Goal: Information Seeking & Learning: Learn about a topic

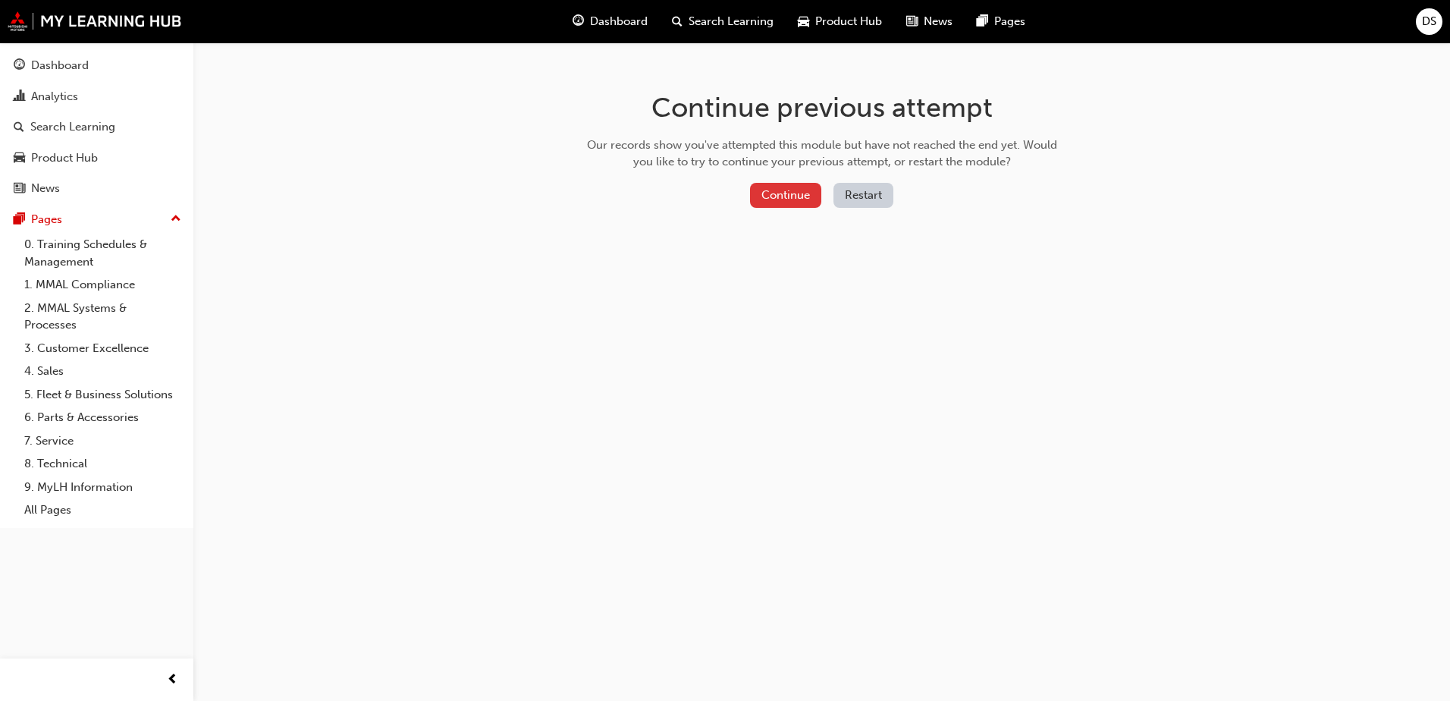
click at [791, 187] on button "Continue" at bounding box center [785, 195] width 71 height 25
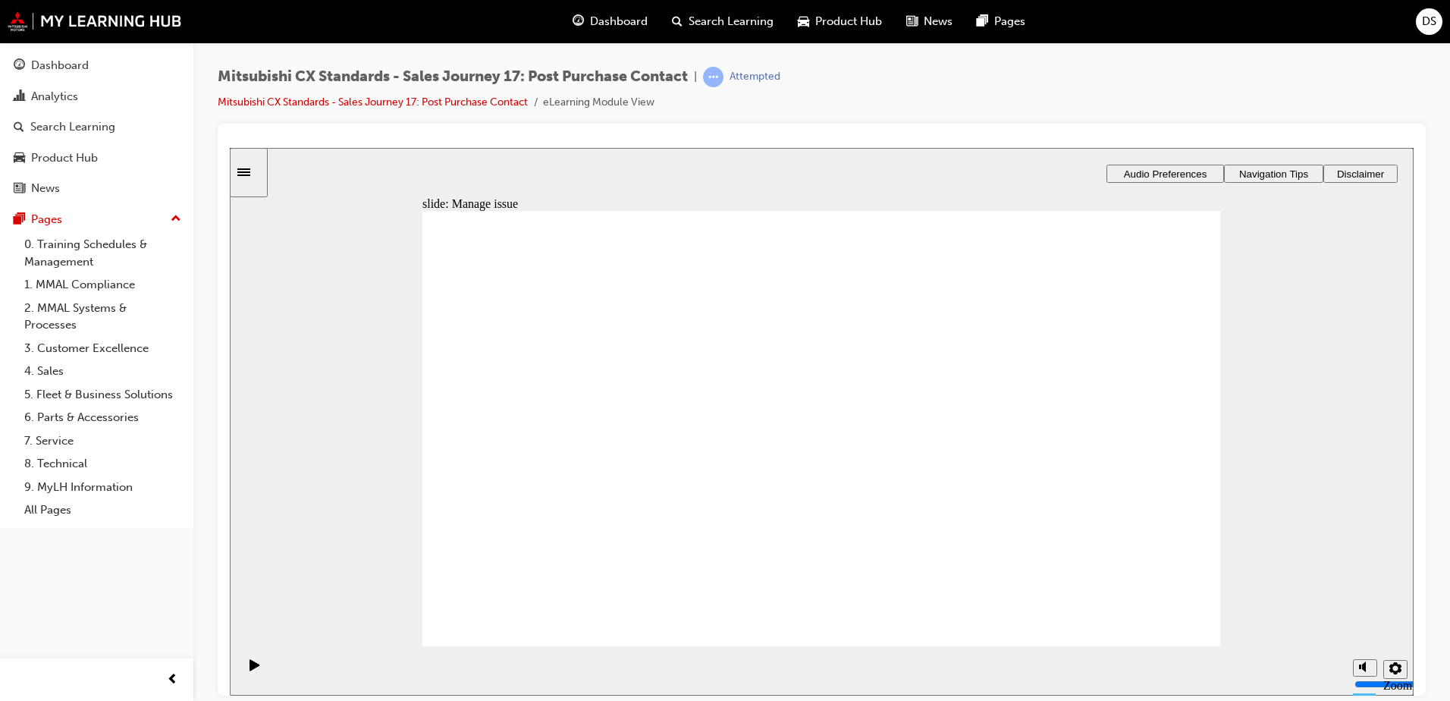
drag, startPoint x: 623, startPoint y: 469, endPoint x: 845, endPoint y: 349, distance: 251.3
drag, startPoint x: 568, startPoint y: 469, endPoint x: 769, endPoint y: 401, distance: 212.9
drag, startPoint x: 591, startPoint y: 466, endPoint x: 1108, endPoint y: 326, distance: 535.7
drag, startPoint x: 585, startPoint y: 473, endPoint x: 811, endPoint y: 440, distance: 228.4
drag, startPoint x: 563, startPoint y: 468, endPoint x: 851, endPoint y: 489, distance: 289.6
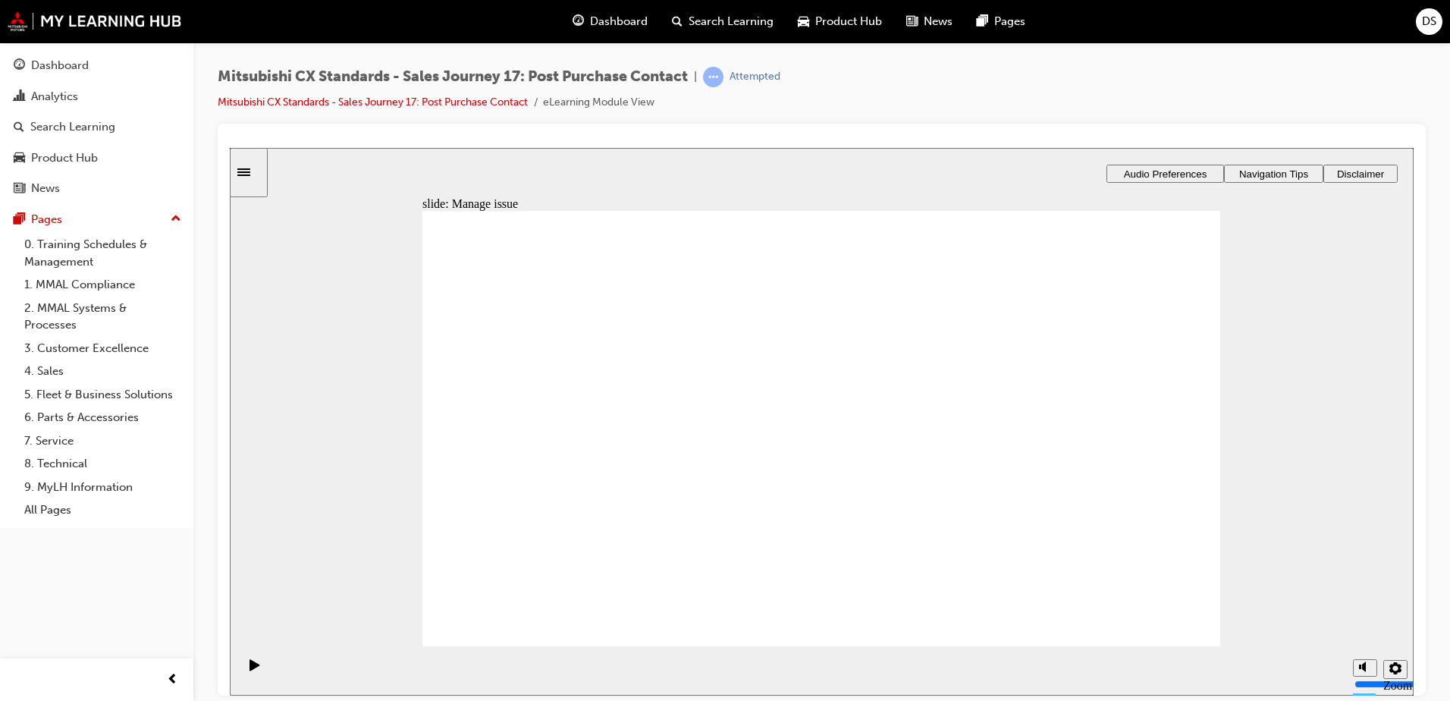
checkbox input "true"
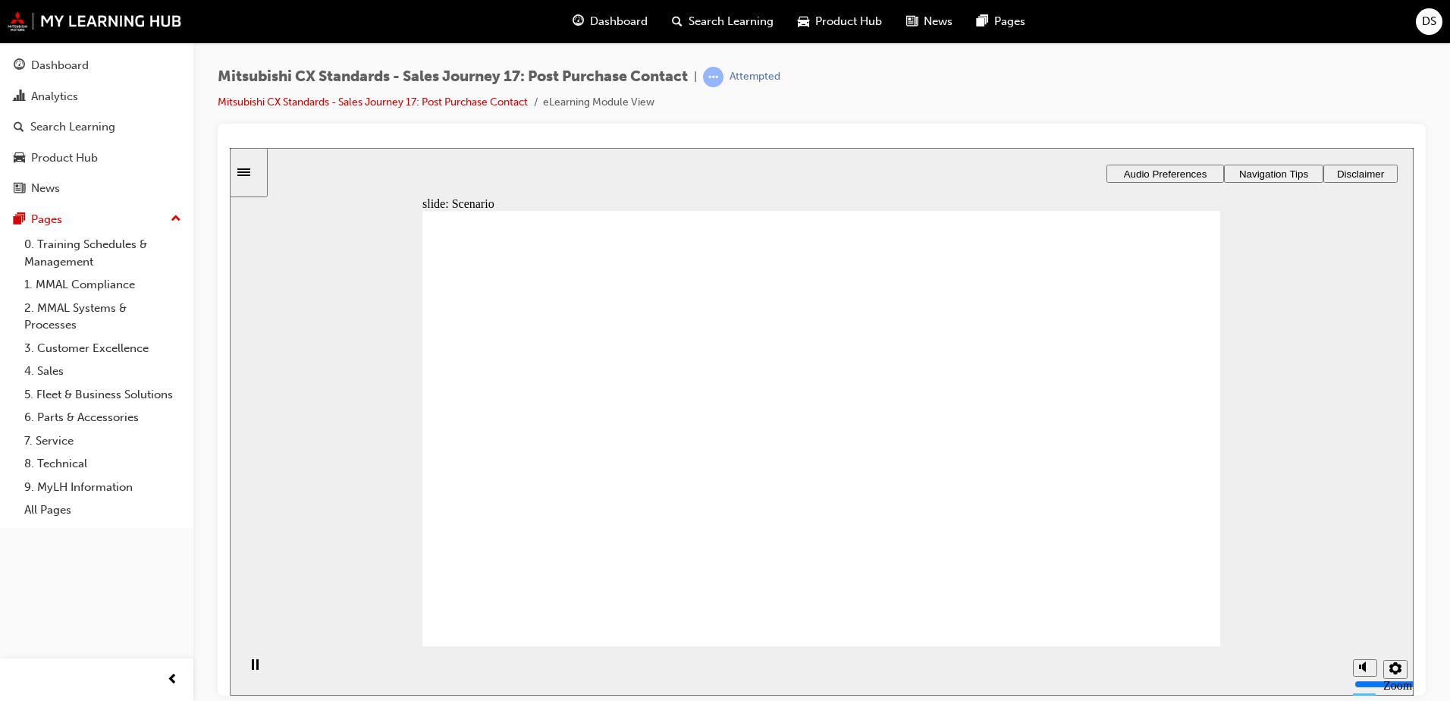
checkbox input "true"
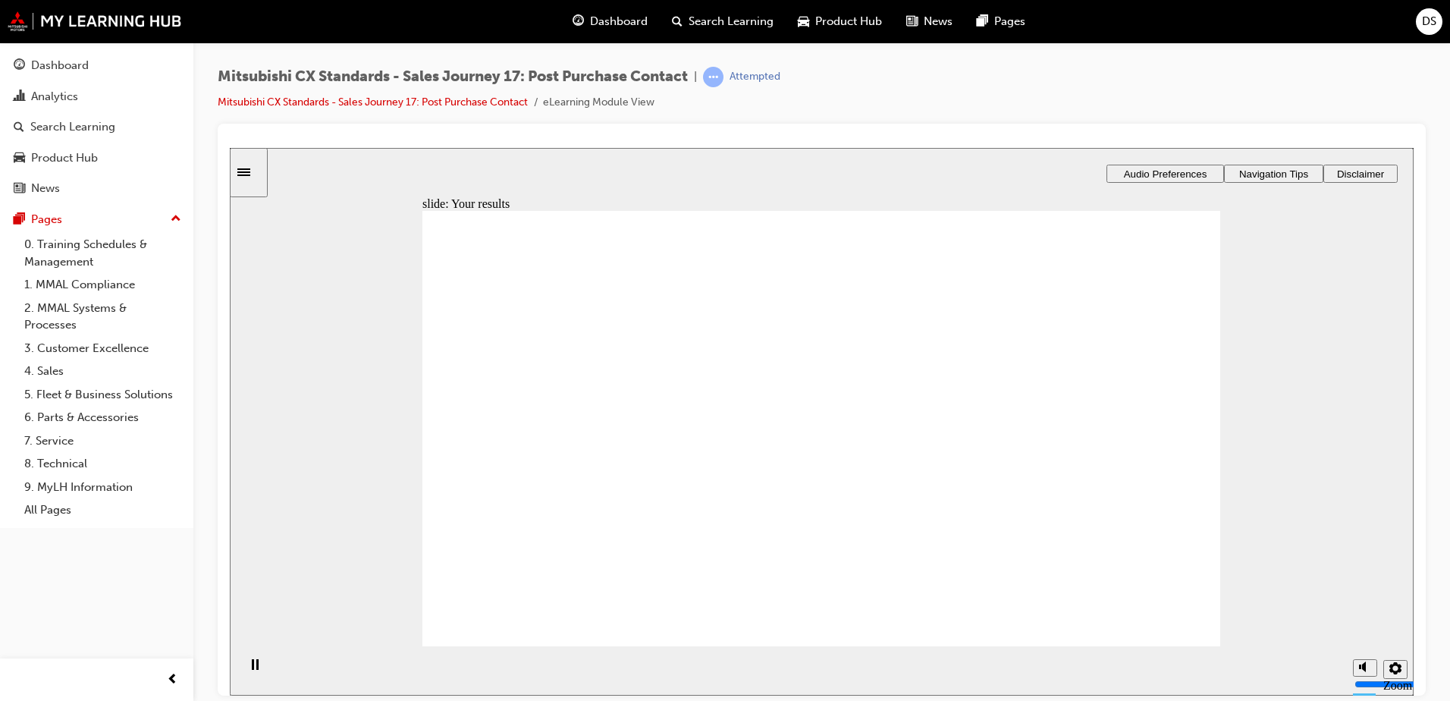
checkbox input "true"
drag, startPoint x: 663, startPoint y: 391, endPoint x: 606, endPoint y: 436, distance: 72.3
checkbox input "true"
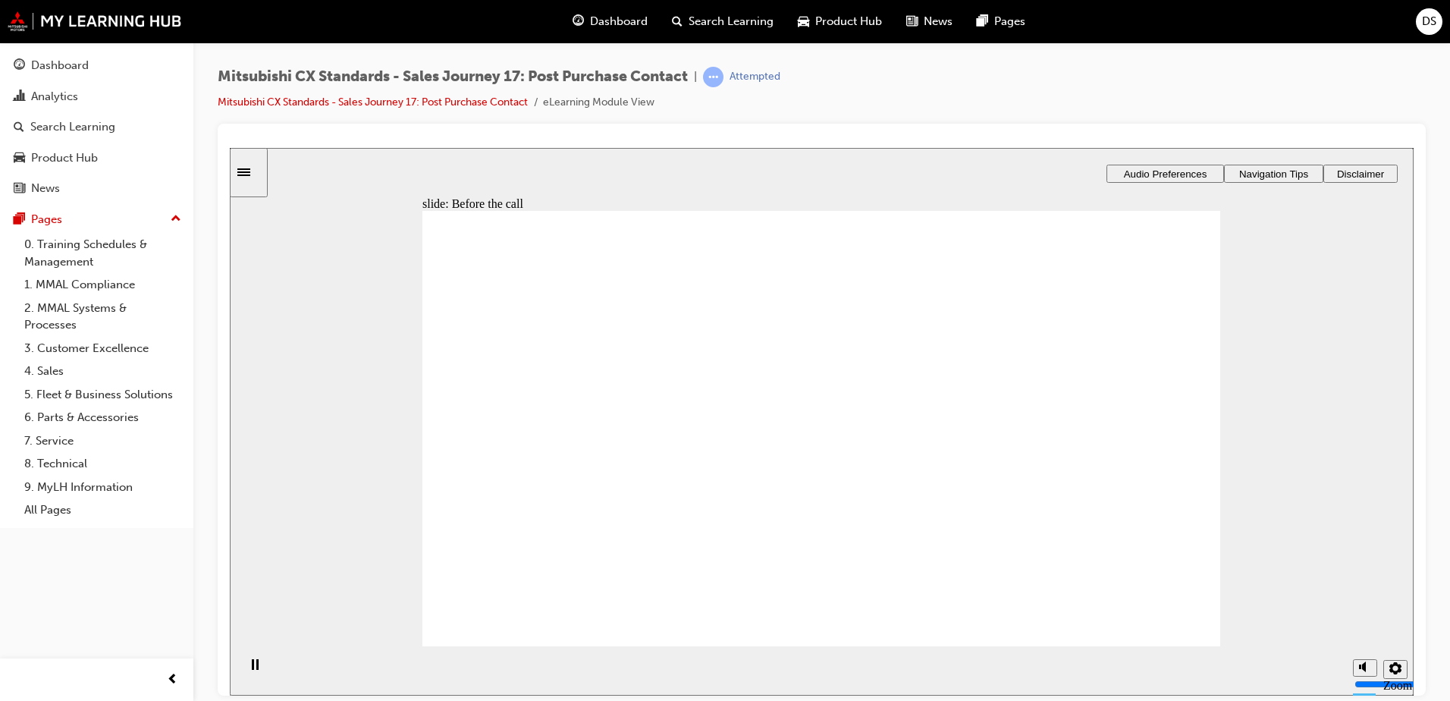
checkbox input "true"
drag, startPoint x: 591, startPoint y: 475, endPoint x: 888, endPoint y: 370, distance: 315.1
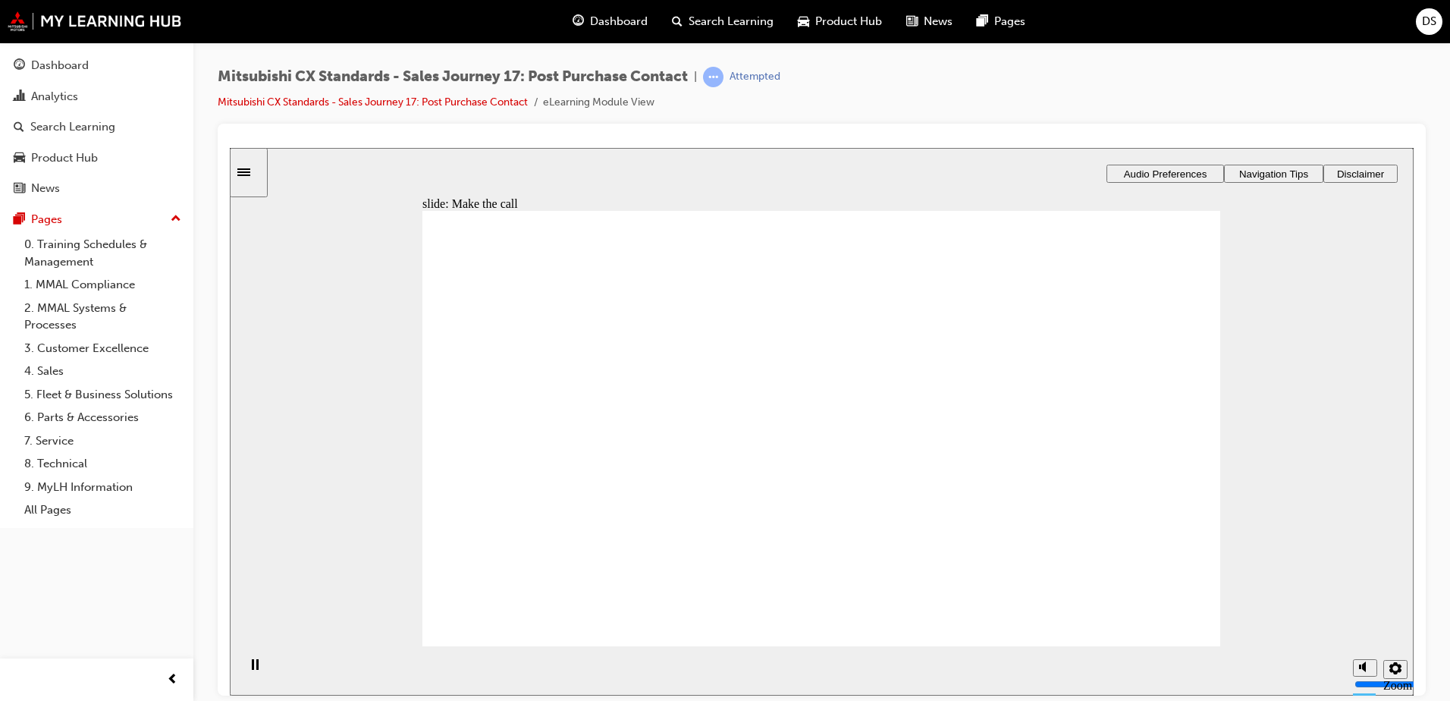
drag, startPoint x: 613, startPoint y: 487, endPoint x: 879, endPoint y: 428, distance: 272.4
drag, startPoint x: 569, startPoint y: 475, endPoint x: 769, endPoint y: 462, distance: 200.6
drag, startPoint x: 633, startPoint y: 481, endPoint x: 1152, endPoint y: 383, distance: 527.7
drag, startPoint x: 548, startPoint y: 478, endPoint x: 810, endPoint y: 510, distance: 263.6
drag, startPoint x: 585, startPoint y: 477, endPoint x: 767, endPoint y: 539, distance: 192.3
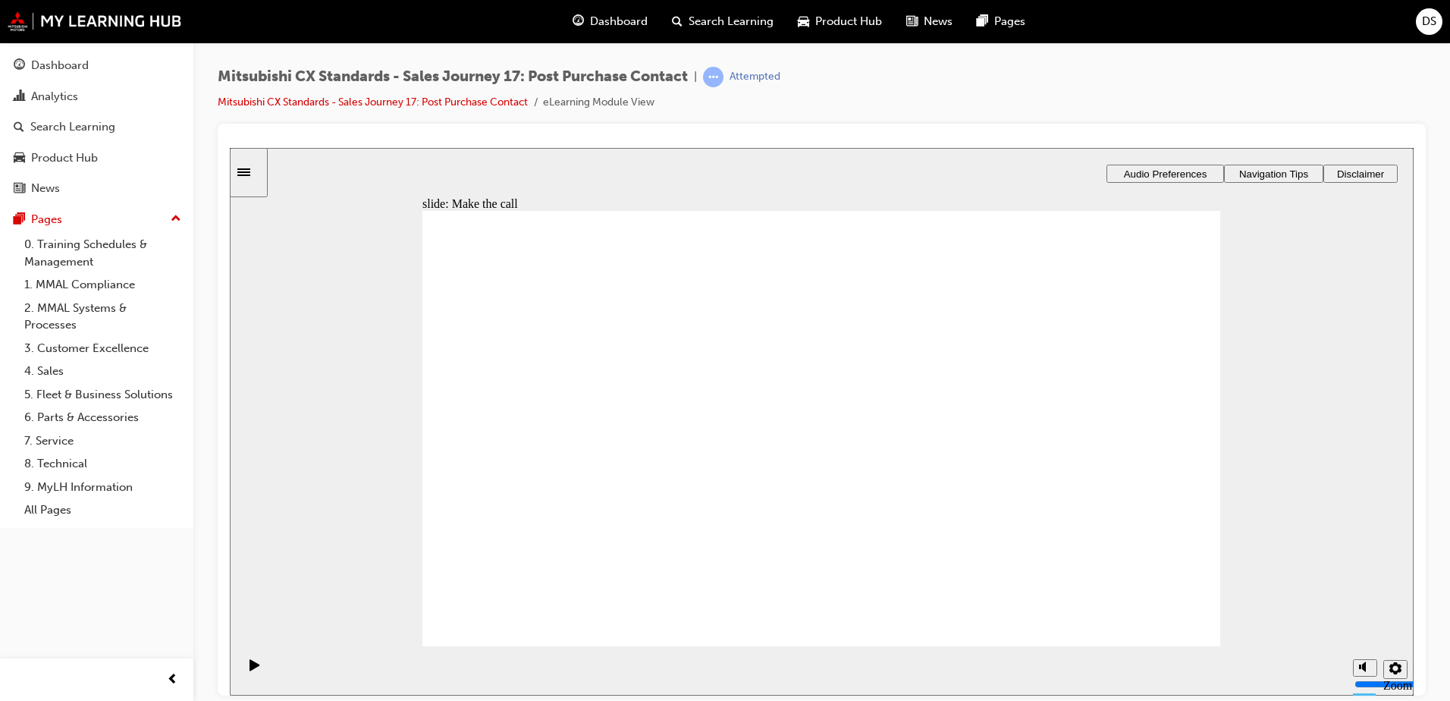
drag, startPoint x: 632, startPoint y: 471, endPoint x: 851, endPoint y: 400, distance: 230.4
drag, startPoint x: 625, startPoint y: 468, endPoint x: 819, endPoint y: 412, distance: 201.1
drag, startPoint x: 591, startPoint y: 465, endPoint x: 700, endPoint y: 447, distance: 110.6
drag, startPoint x: 870, startPoint y: 425, endPoint x: 1138, endPoint y: 395, distance: 269.3
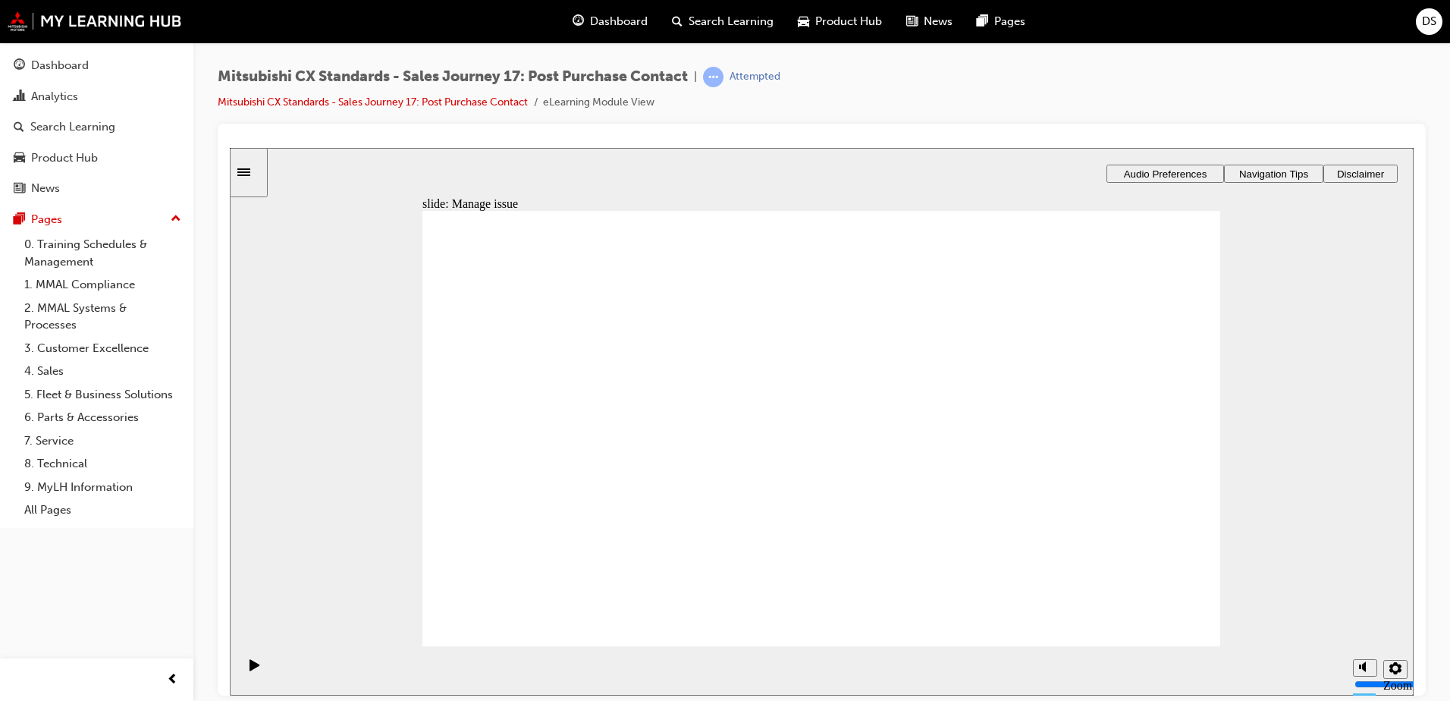
drag, startPoint x: 578, startPoint y: 462, endPoint x: 1089, endPoint y: 393, distance: 515.7
drag, startPoint x: 566, startPoint y: 449, endPoint x: 756, endPoint y: 448, distance: 189.5
checkbox input "true"
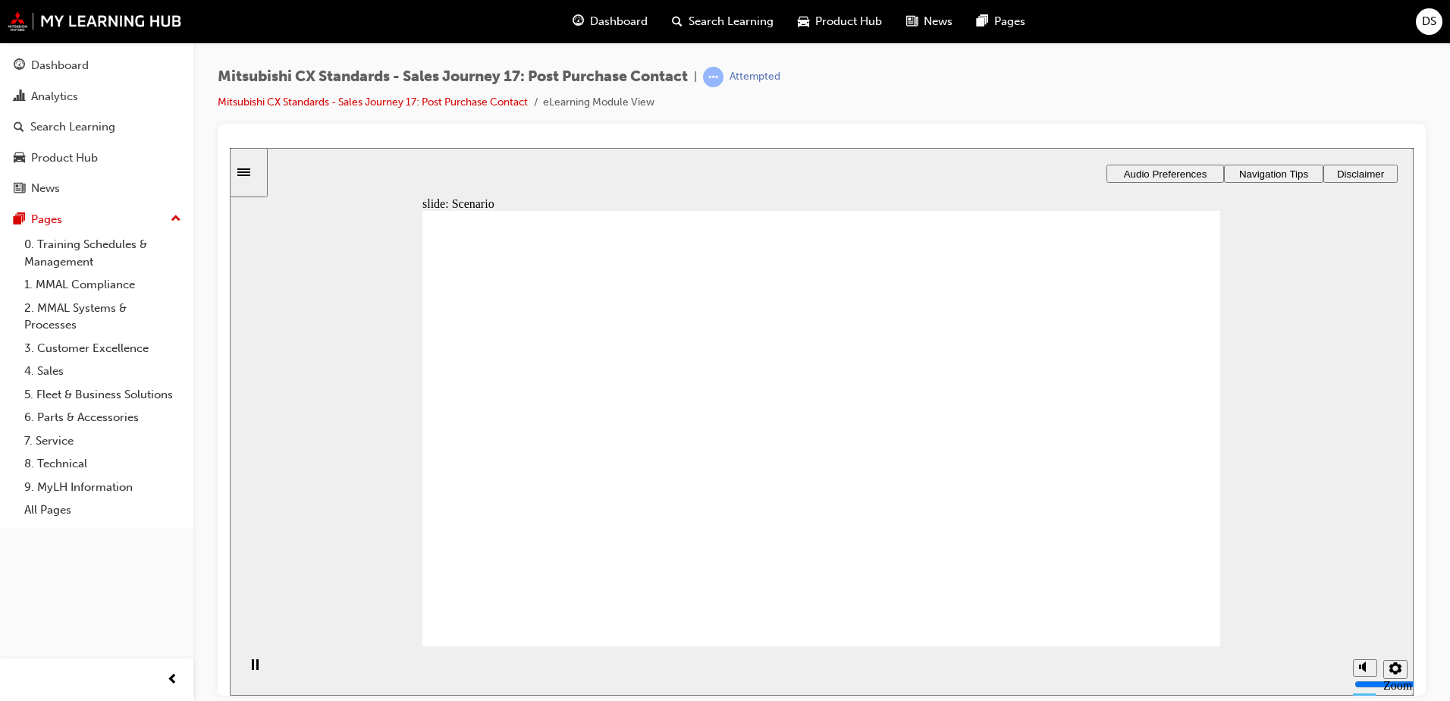
checkbox input "true"
drag, startPoint x: 636, startPoint y: 503, endPoint x: 620, endPoint y: 490, distance: 20.5
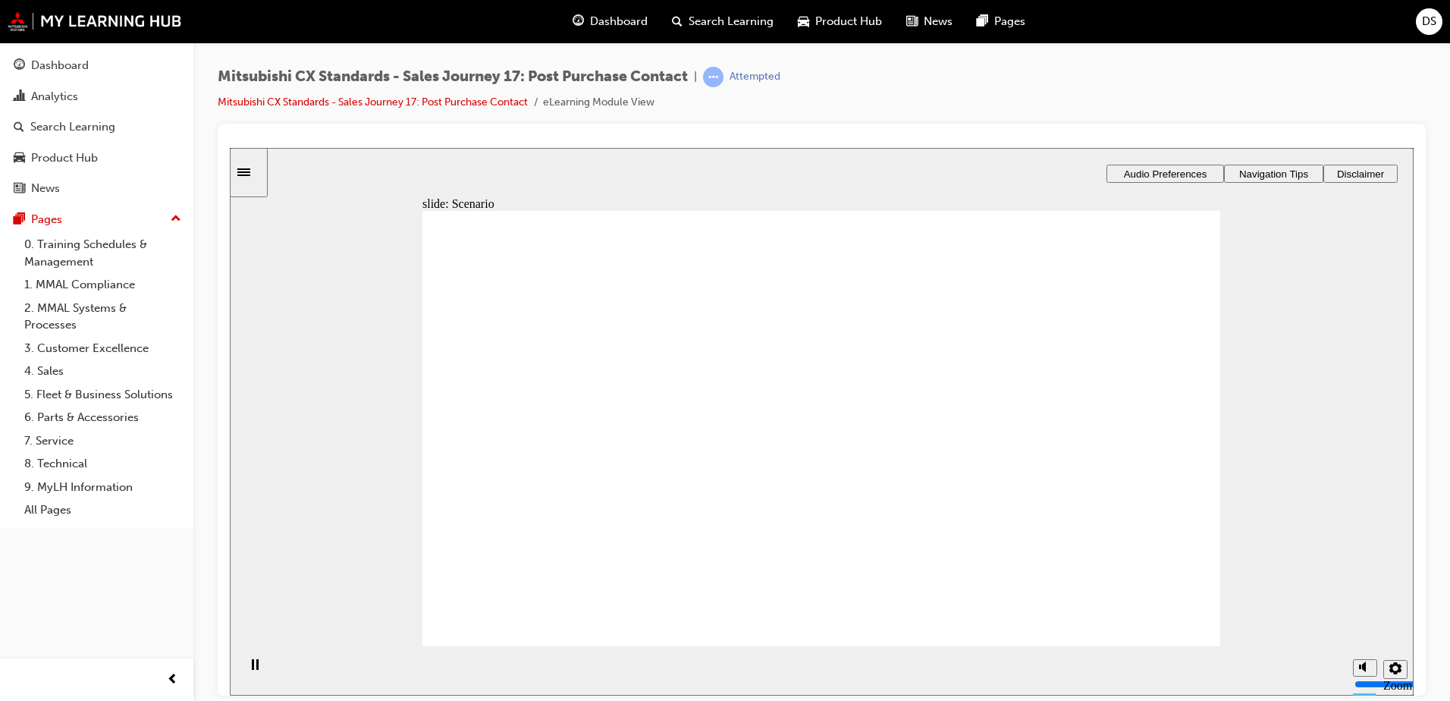
checkbox input "true"
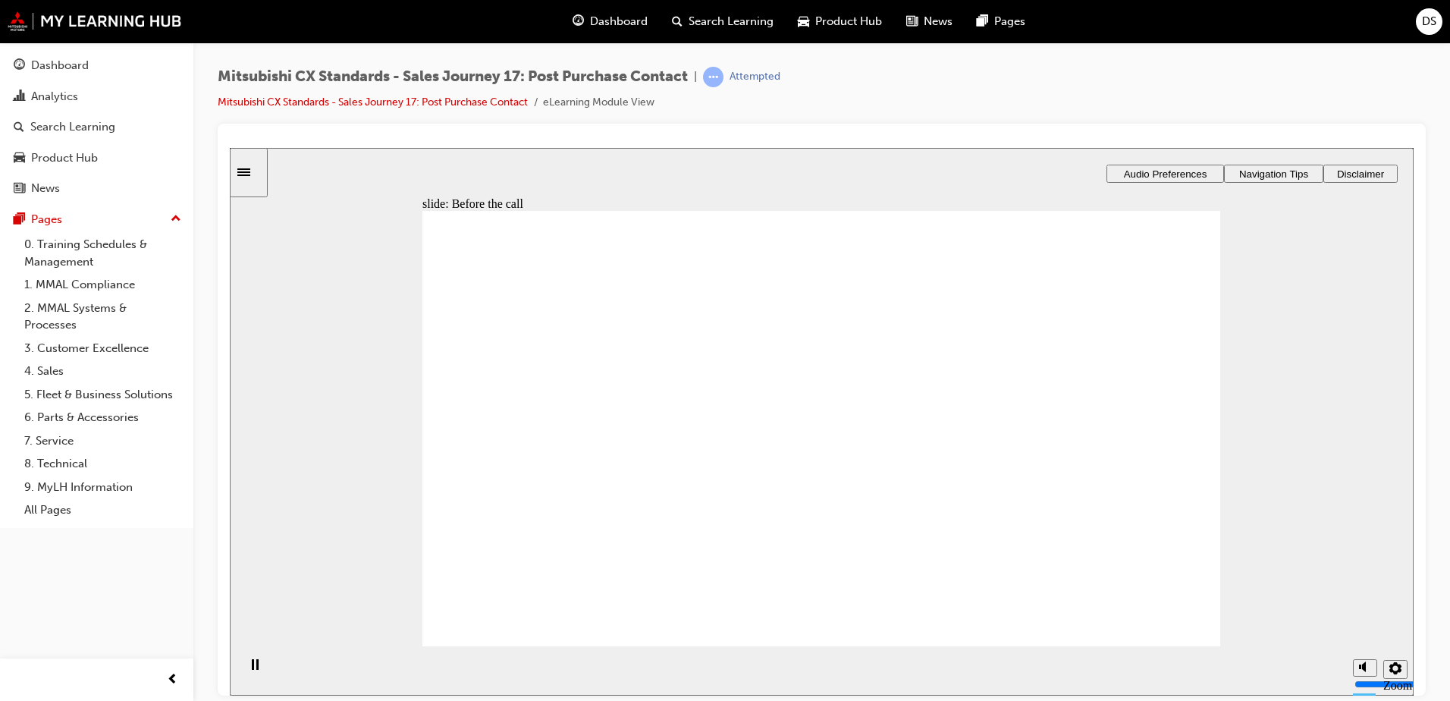
checkbox input "true"
checkbox input "false"
drag, startPoint x: 626, startPoint y: 473, endPoint x: 832, endPoint y: 405, distance: 216.5
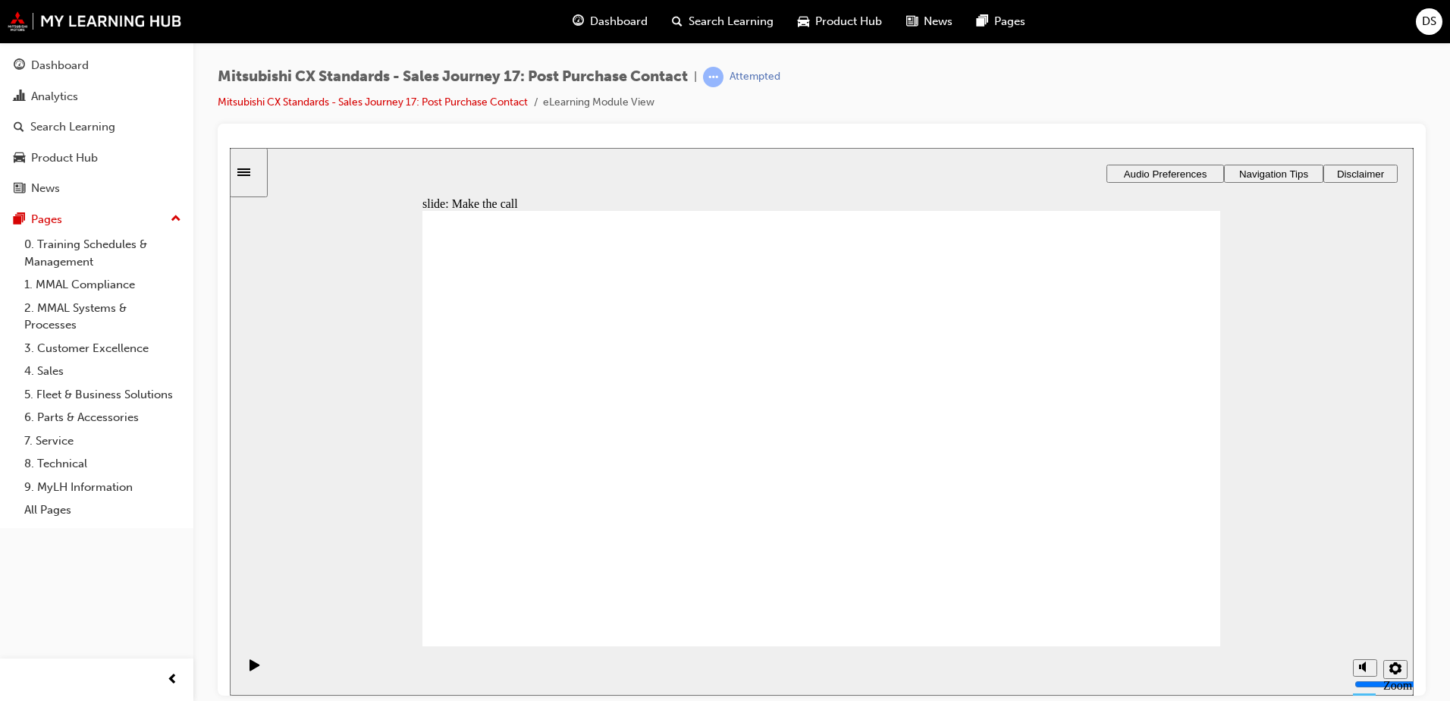
drag, startPoint x: 560, startPoint y: 465, endPoint x: 1175, endPoint y: 392, distance: 619.1
drag, startPoint x: 506, startPoint y: 478, endPoint x: 716, endPoint y: 418, distance: 217.4
drag, startPoint x: 613, startPoint y: 468, endPoint x: 1128, endPoint y: 386, distance: 521.2
drag, startPoint x: 558, startPoint y: 494, endPoint x: 778, endPoint y: 456, distance: 223.1
drag, startPoint x: 642, startPoint y: 481, endPoint x: 1144, endPoint y: 437, distance: 503.7
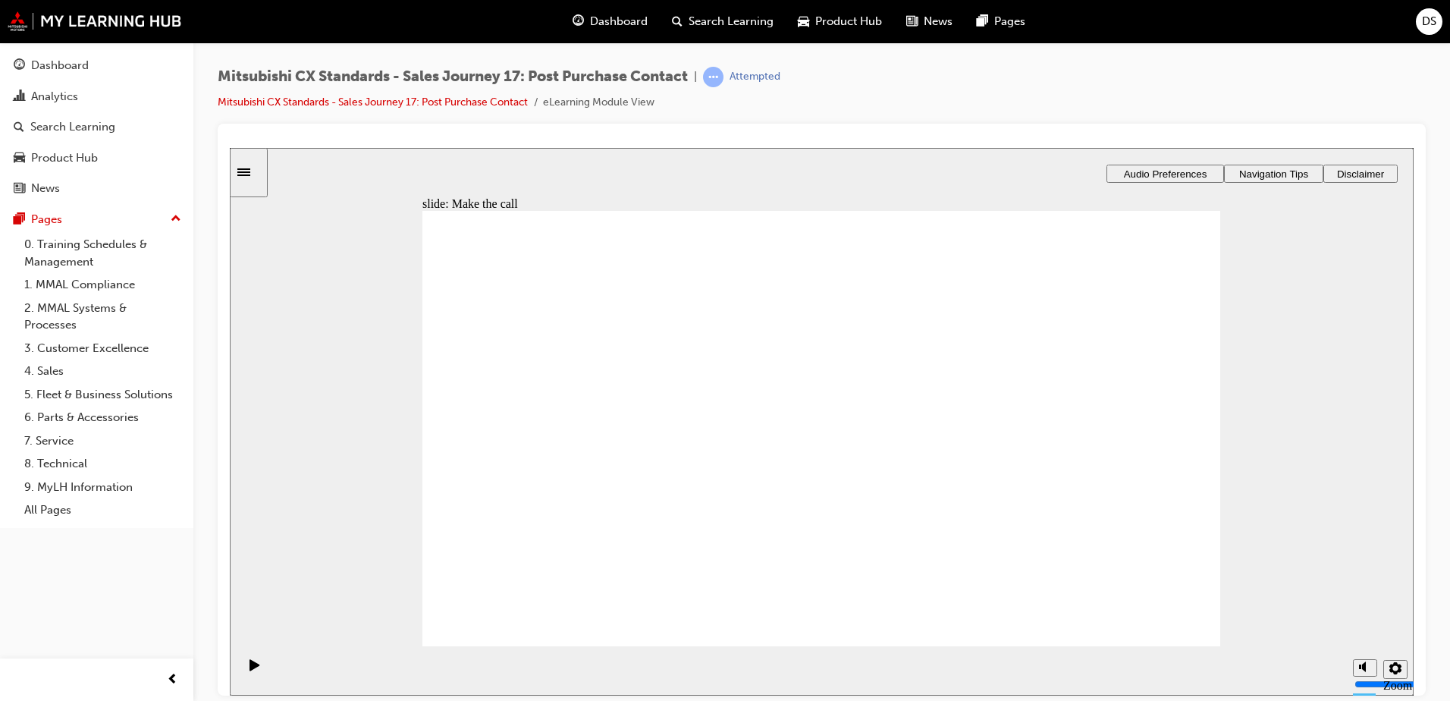
checkbox input "true"
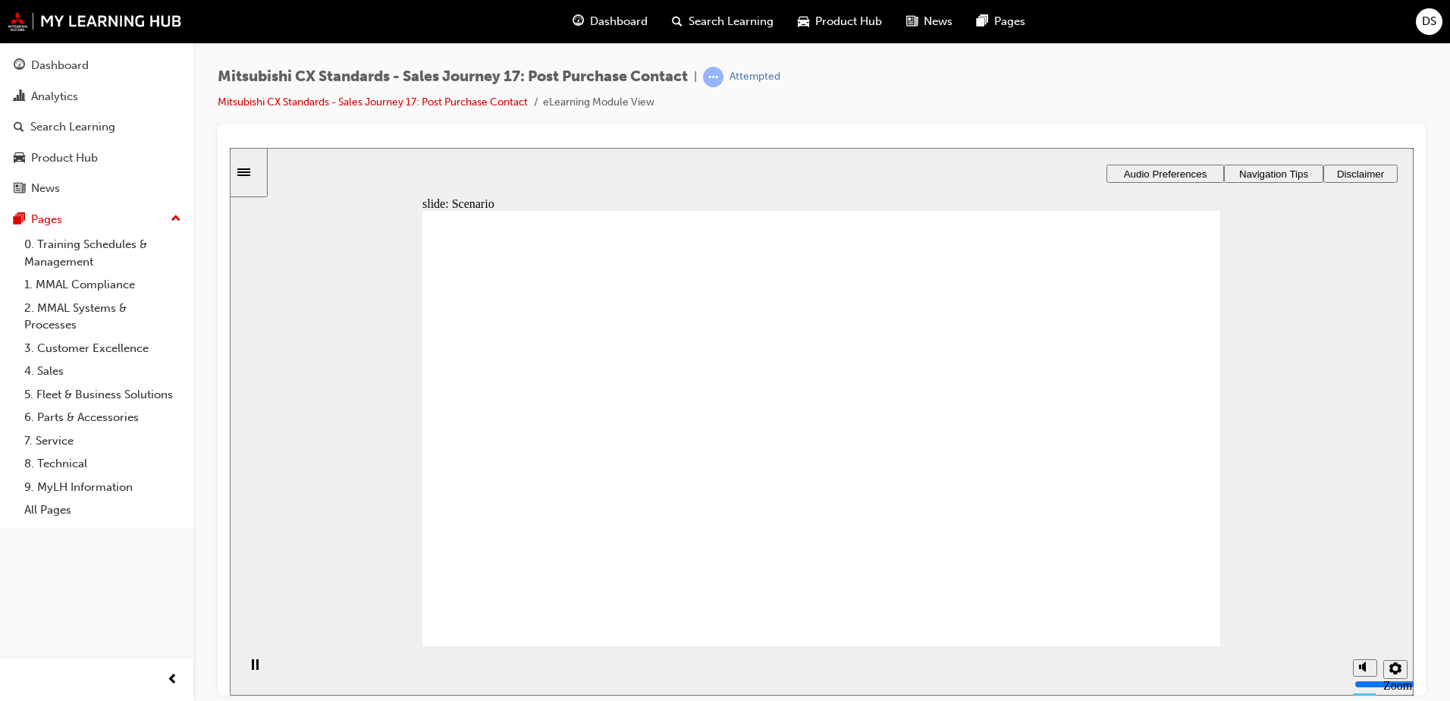
checkbox input "true"
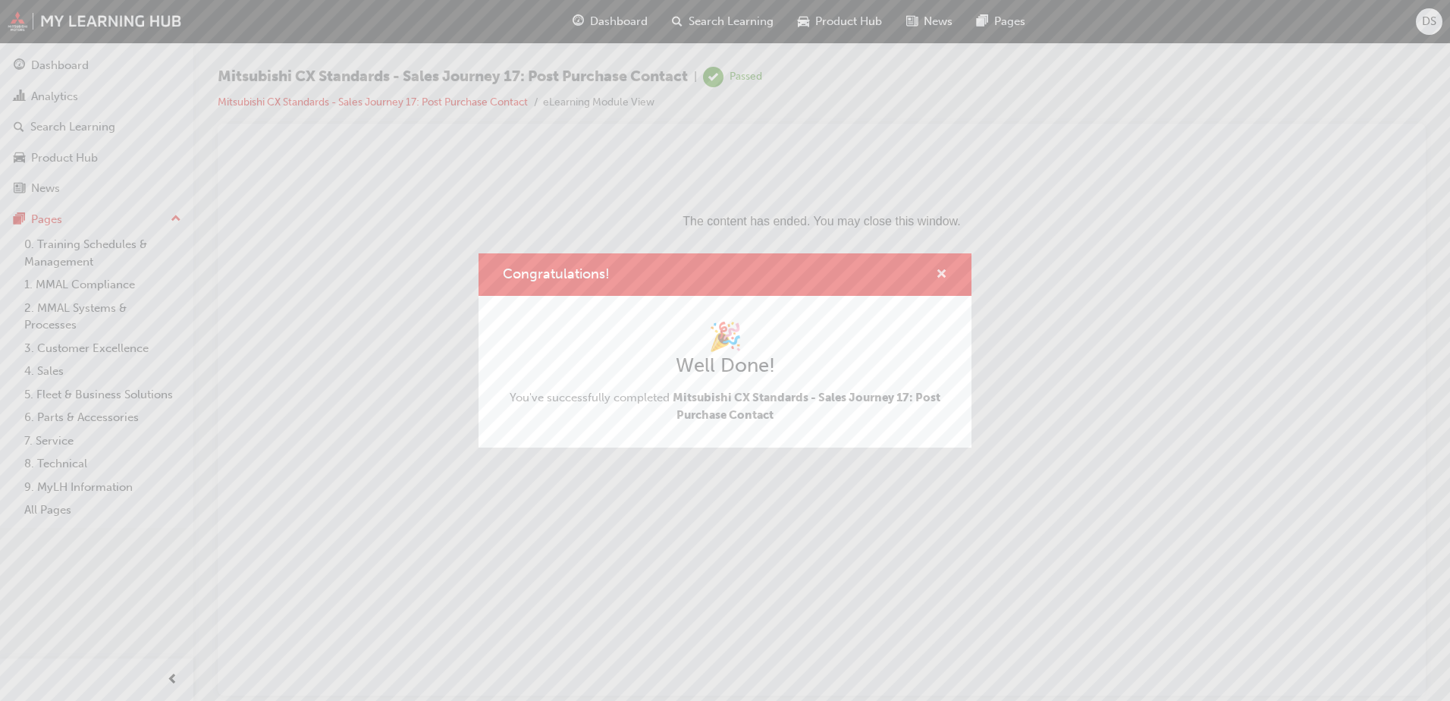
click at [939, 272] on span "cross-icon" at bounding box center [941, 275] width 11 height 14
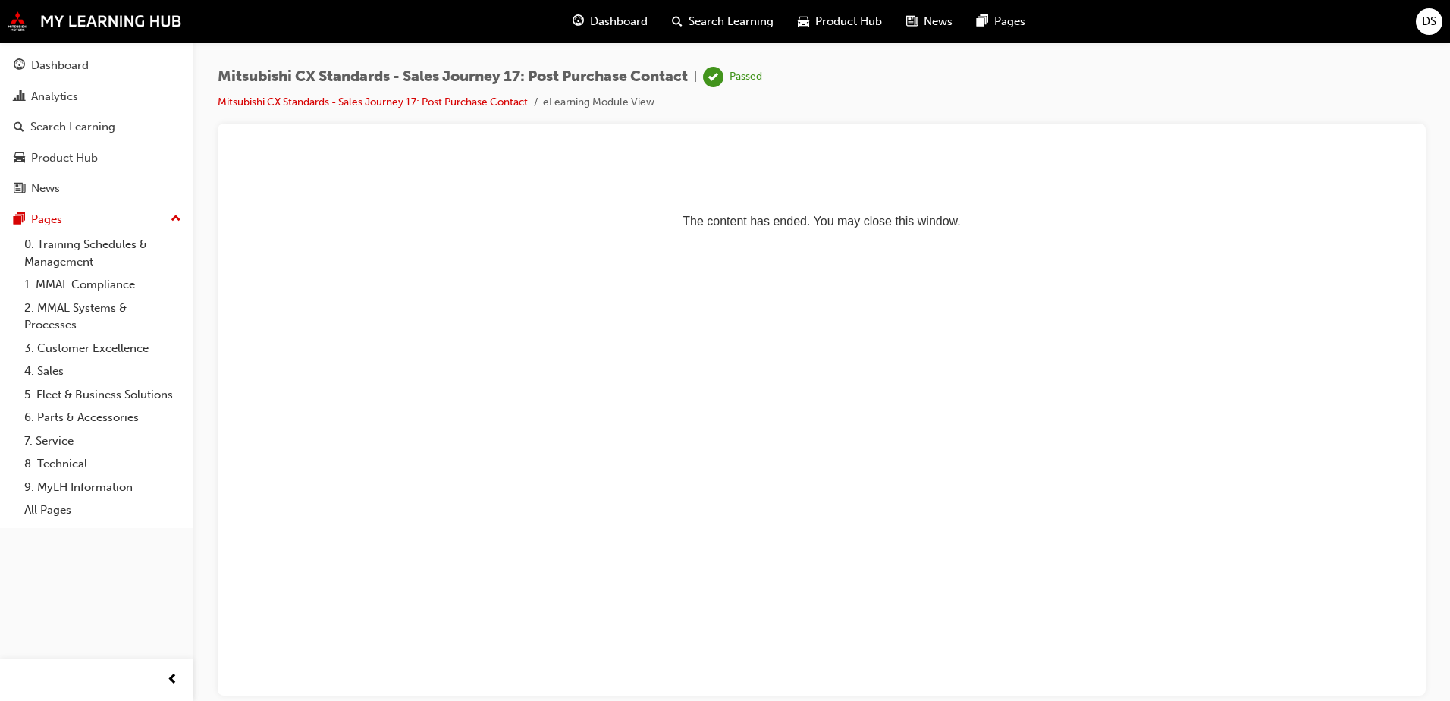
click at [632, 16] on span "Dashboard" at bounding box center [619, 21] width 58 height 17
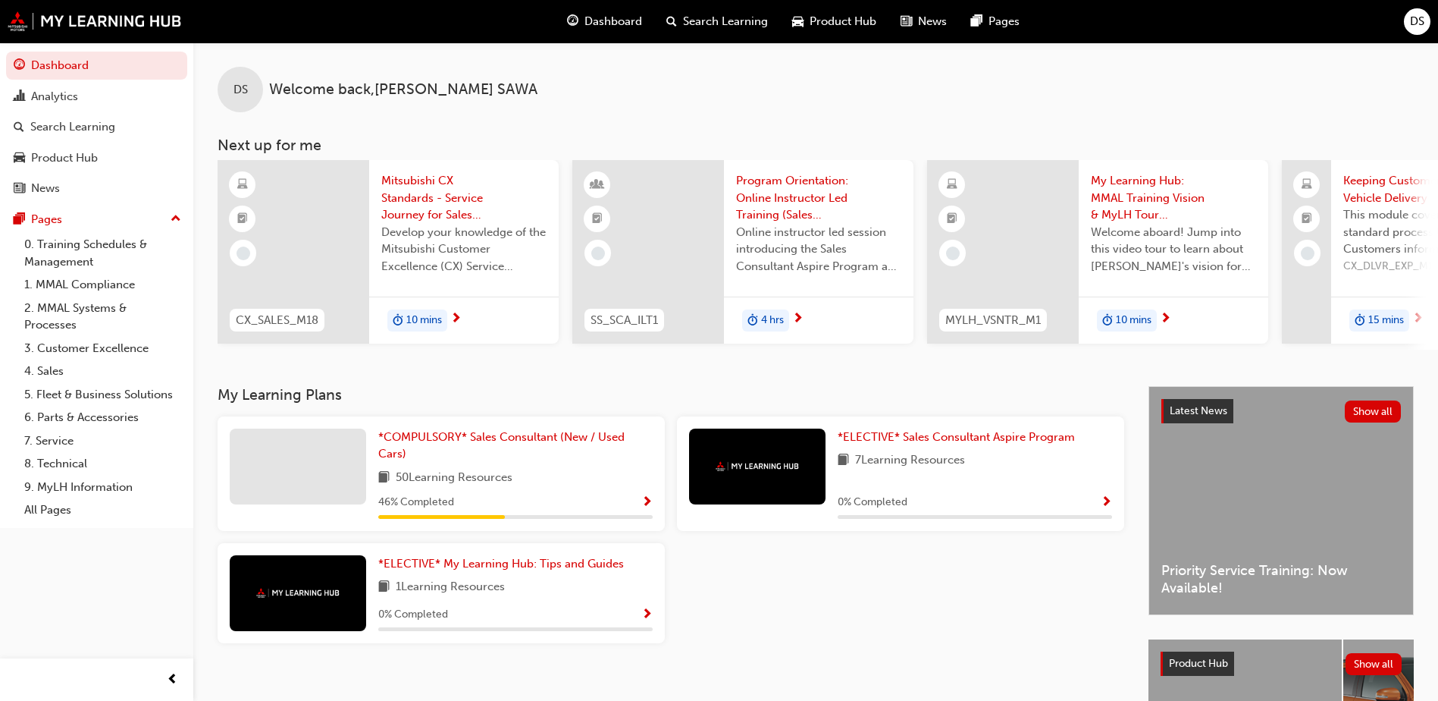
click at [648, 503] on span "Show Progress" at bounding box center [646, 503] width 11 height 14
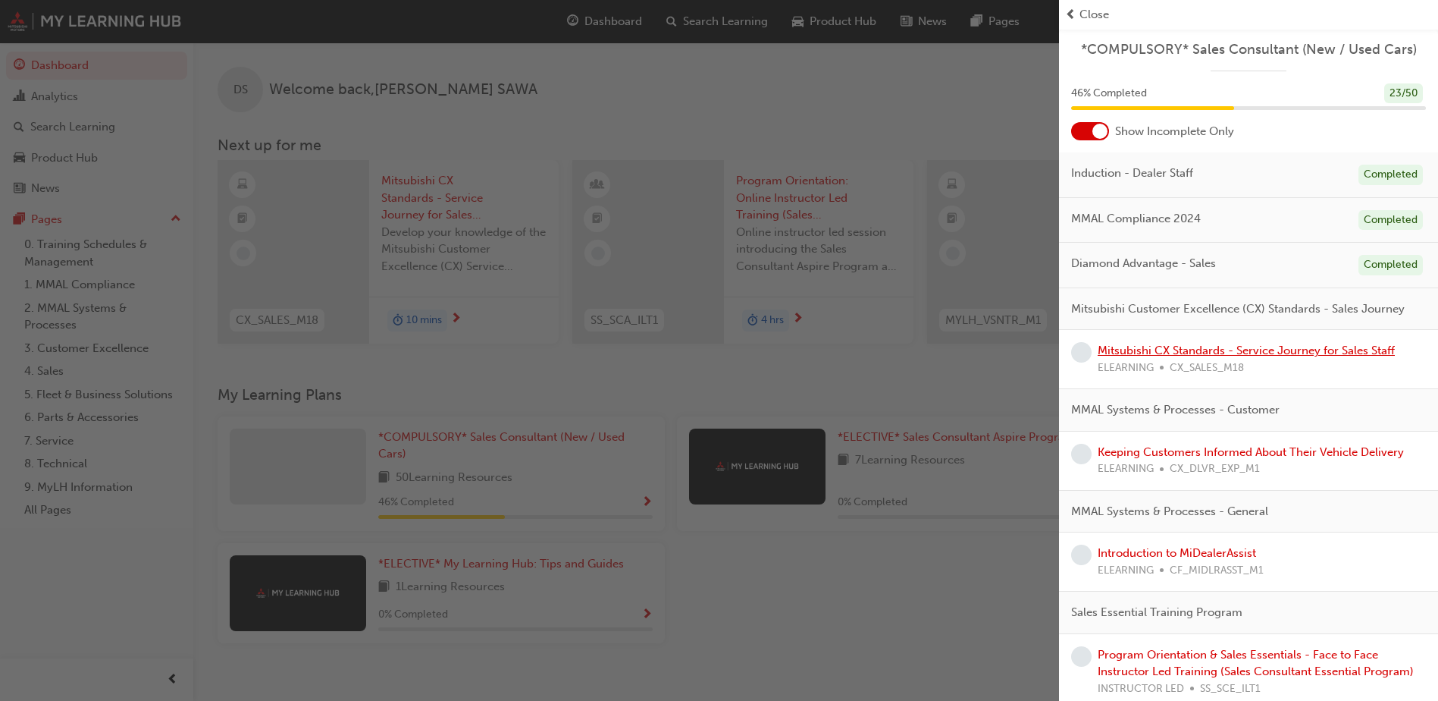
click at [1272, 357] on link "Mitsubishi CX Standards - Service Journey for Sales Staff" at bounding box center [1246, 350] width 297 height 14
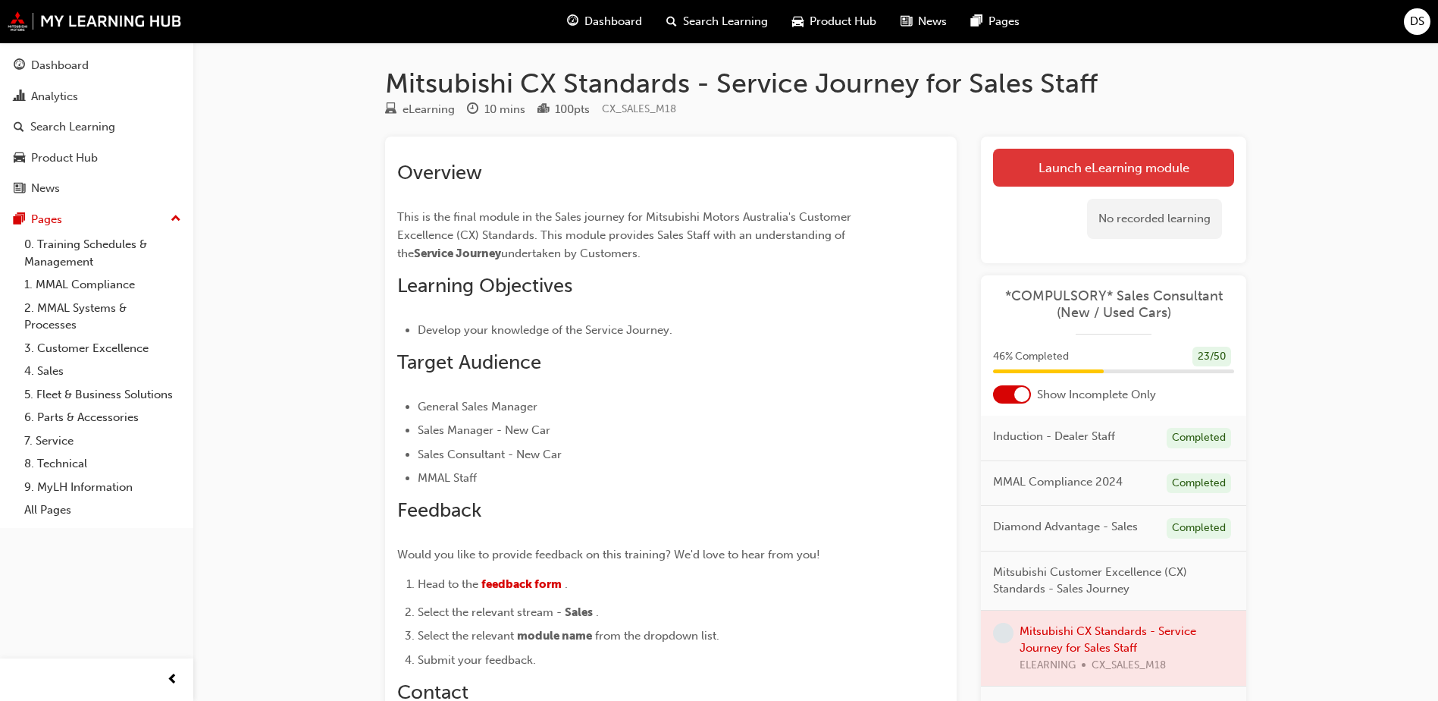
click at [1168, 159] on link "Launch eLearning module" at bounding box center [1113, 168] width 241 height 38
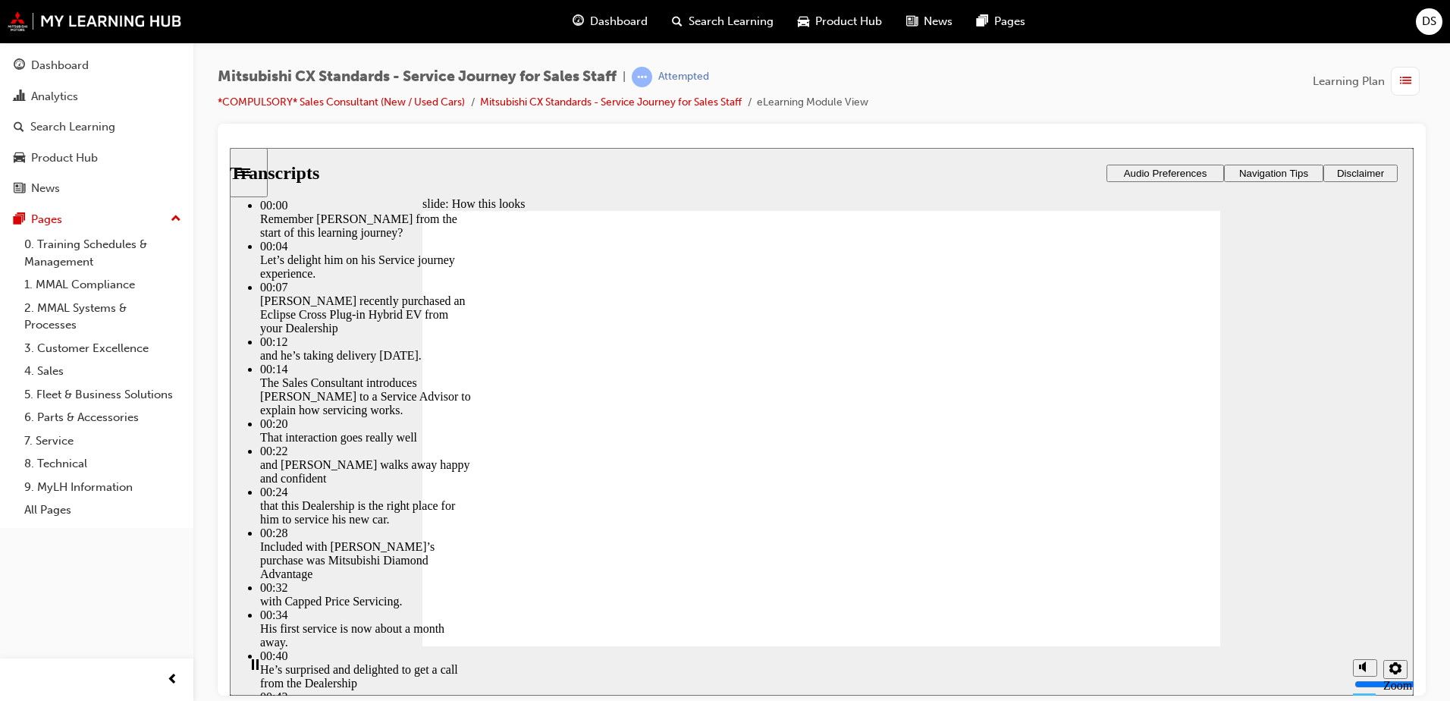
drag, startPoint x: 489, startPoint y: 619, endPoint x: 486, endPoint y: 611, distance: 8.9
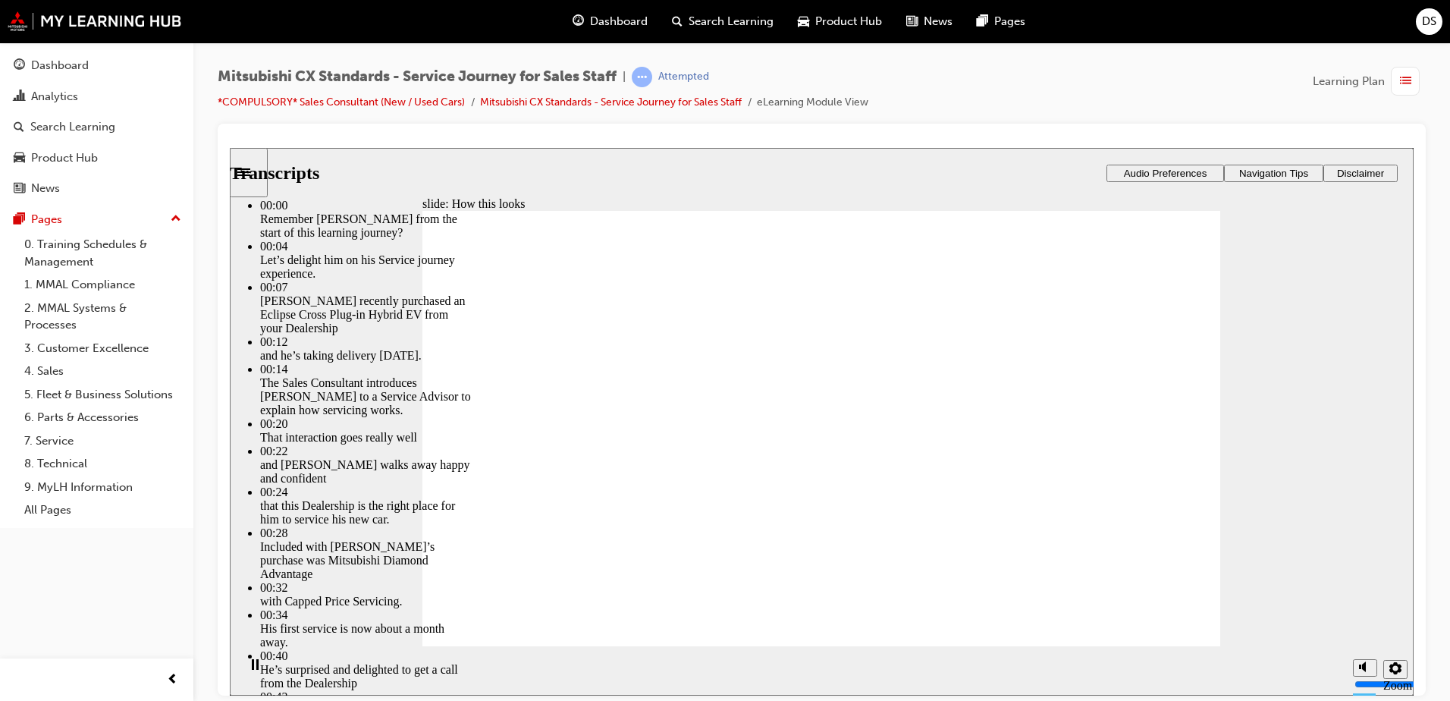
click at [249, 668] on icon "play/pause" at bounding box center [254, 663] width 10 height 11
type input "330"
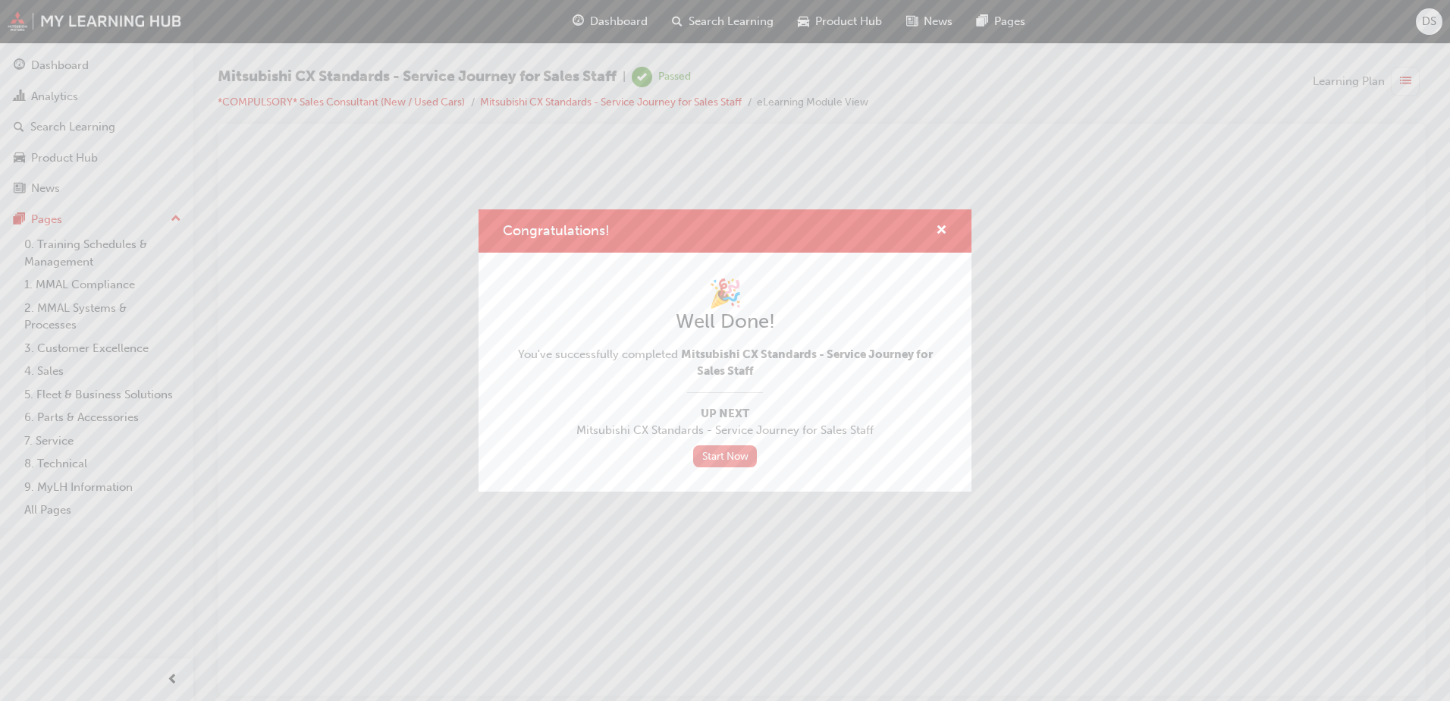
click at [725, 461] on link "Start Now" at bounding box center [725, 456] width 64 height 22
click at [937, 226] on span "cross-icon" at bounding box center [941, 231] width 11 height 14
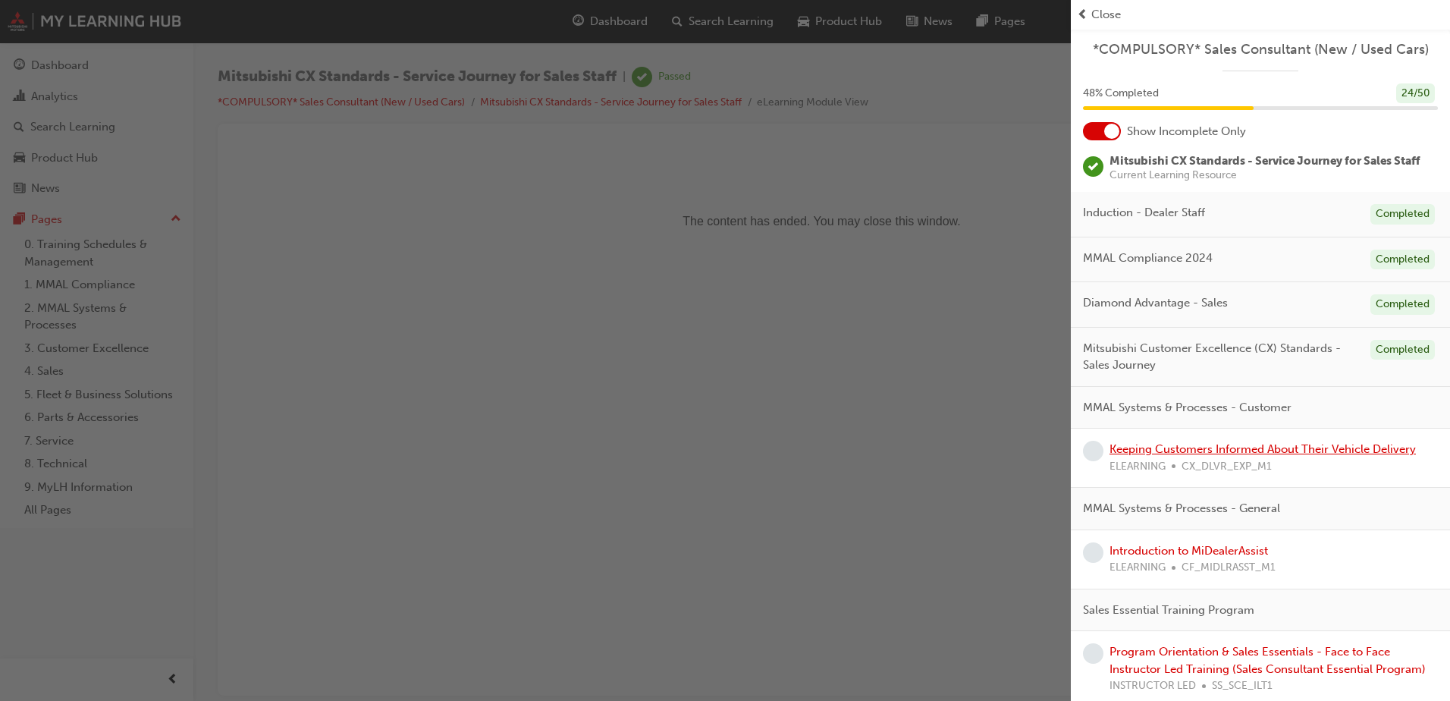
click at [1188, 450] on link "Keeping Customers Informed About Their Vehicle Delivery" at bounding box center [1262, 449] width 306 height 14
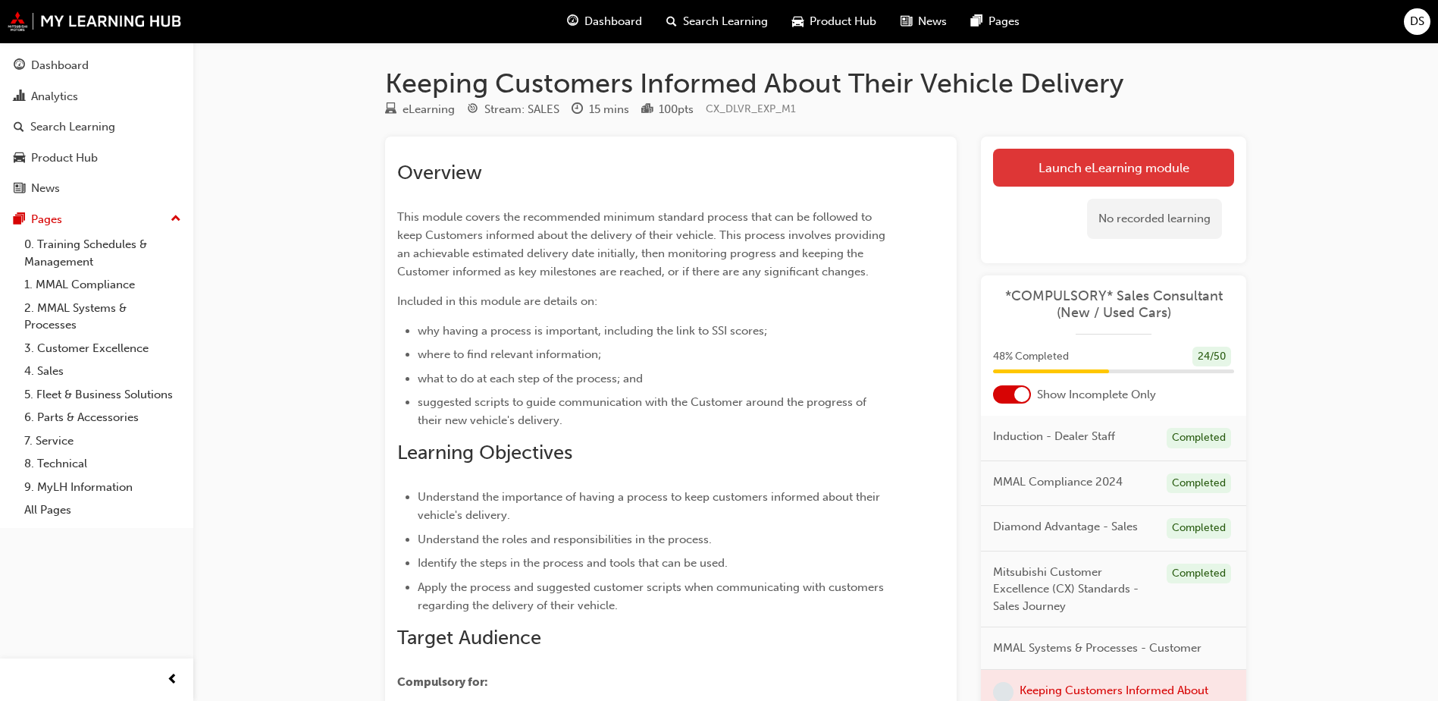
click at [1161, 158] on link "Launch eLearning module" at bounding box center [1113, 168] width 241 height 38
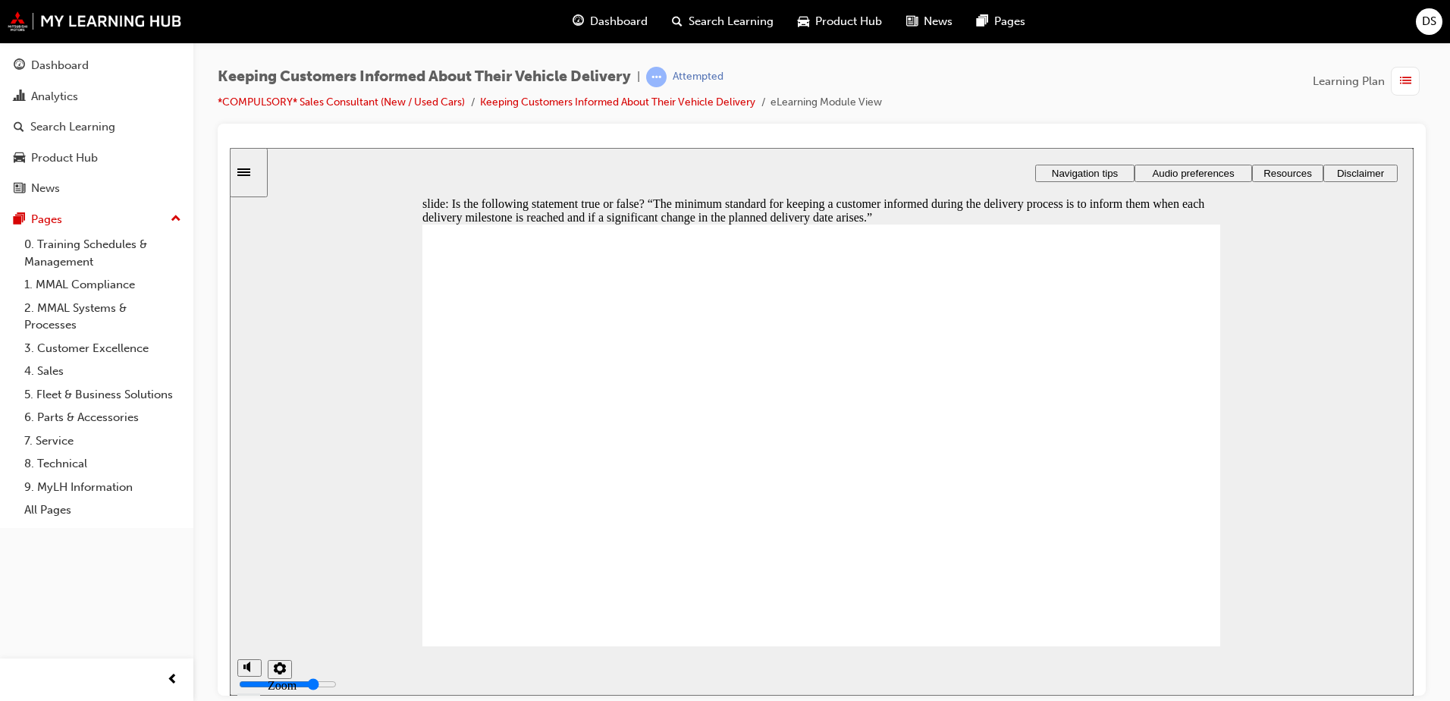
radio input "true"
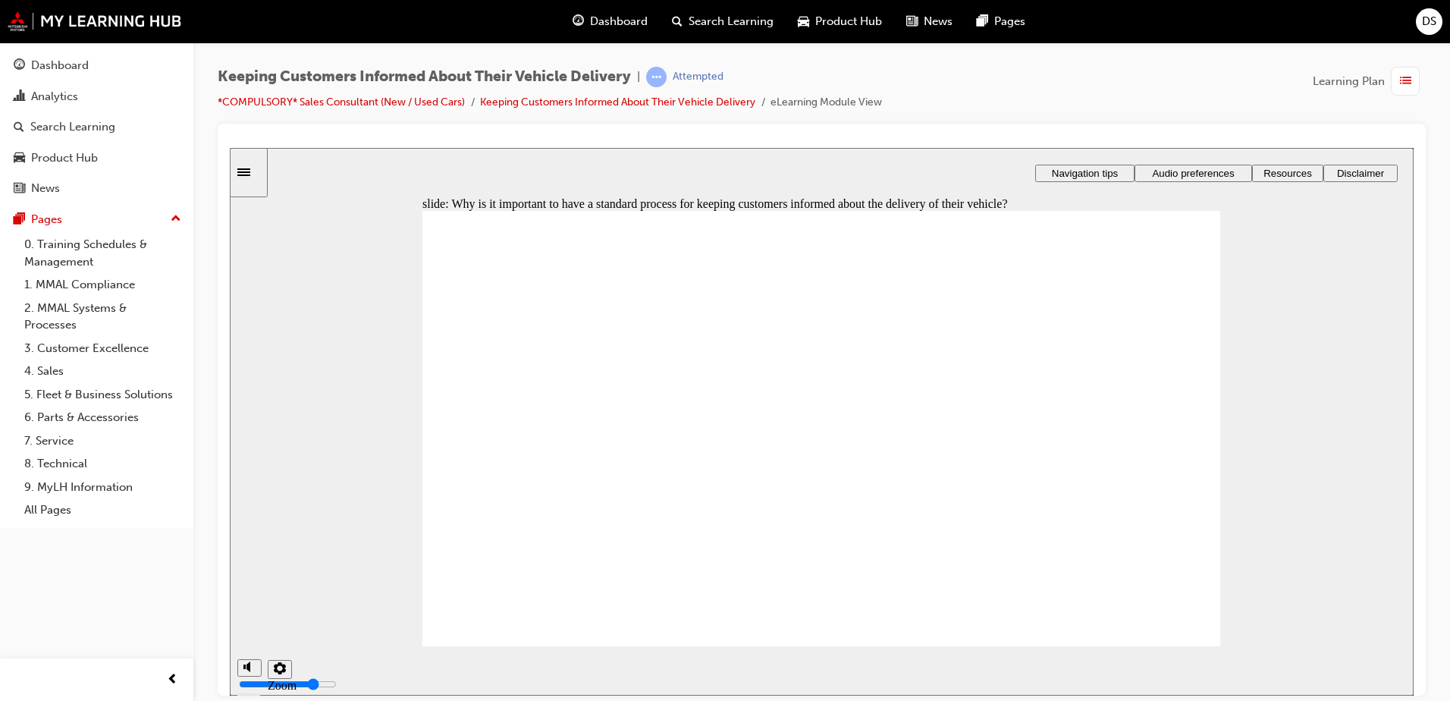
checkbox input "true"
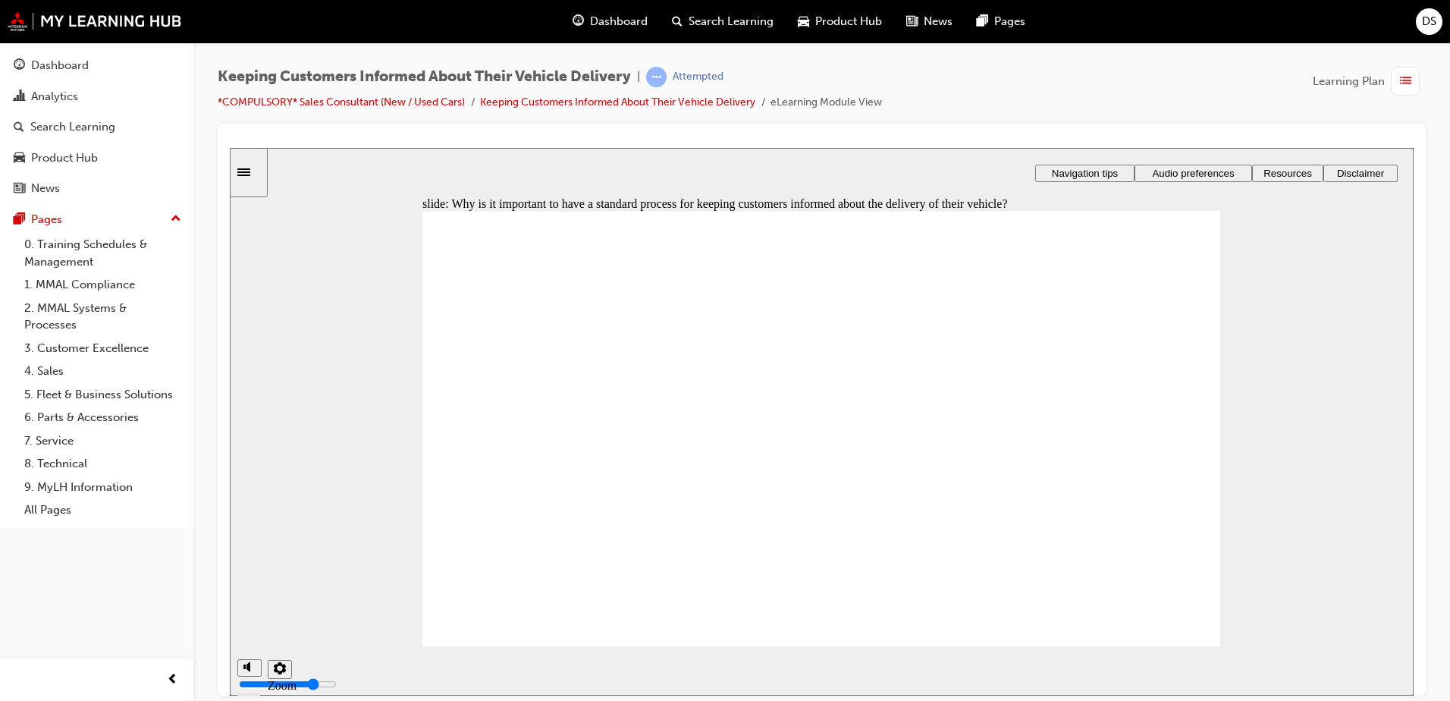
checkbox input "true"
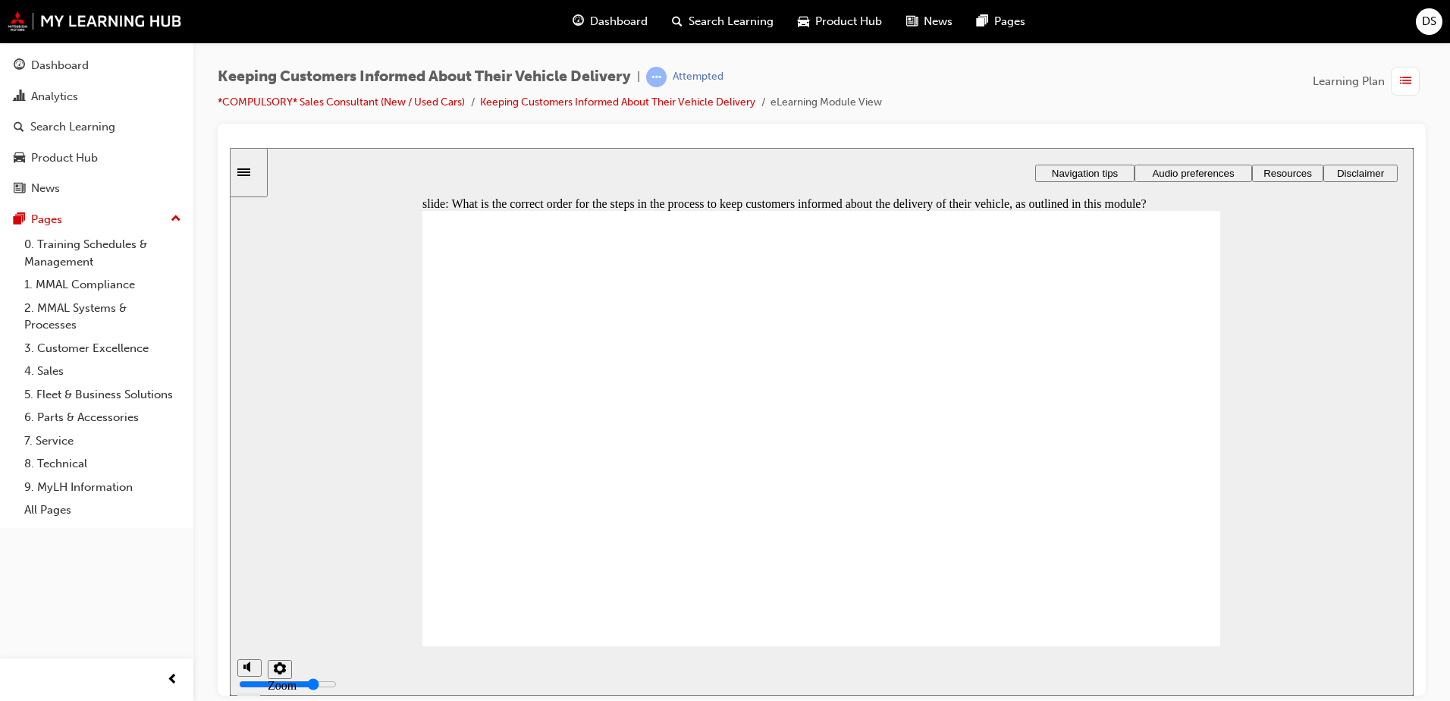
drag, startPoint x: 569, startPoint y: 488, endPoint x: 569, endPoint y: 553, distance: 64.4
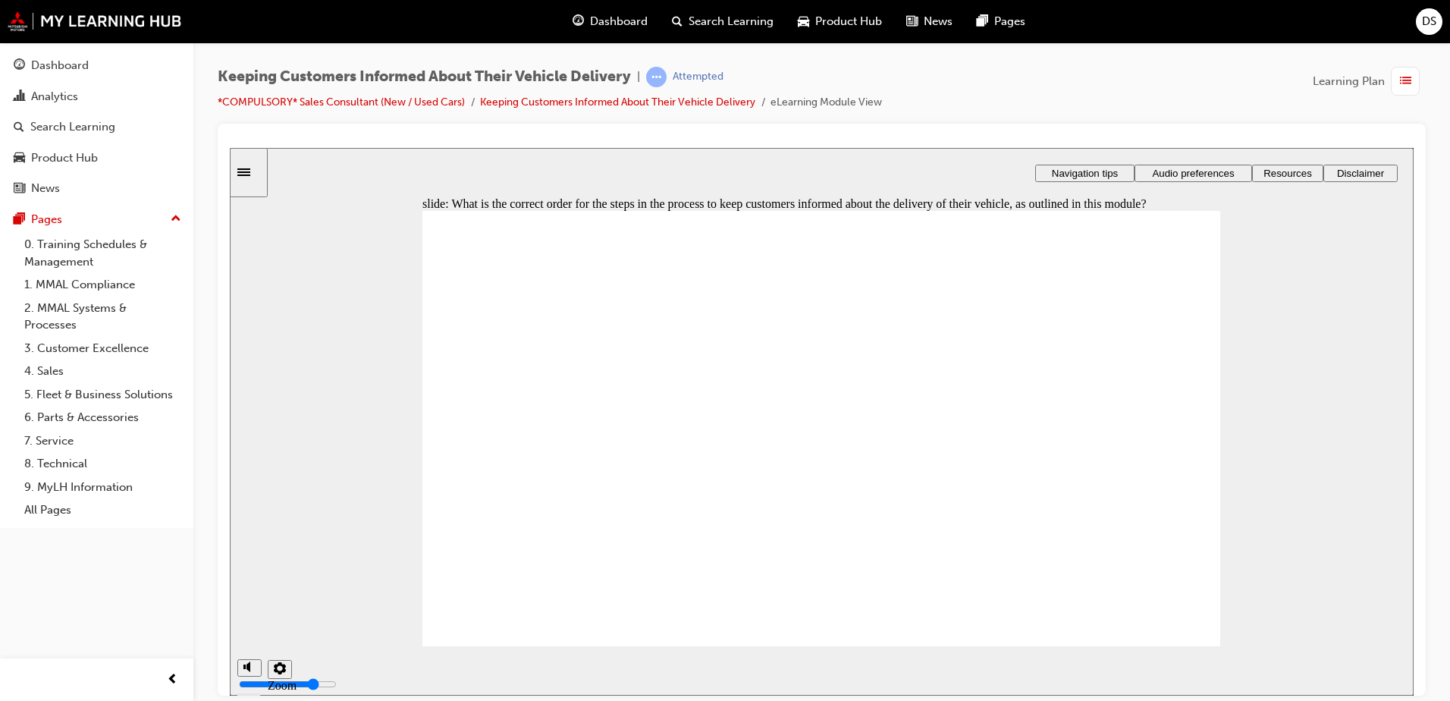
drag, startPoint x: 541, startPoint y: 552, endPoint x: 550, endPoint y: 532, distance: 22.0
drag, startPoint x: 547, startPoint y: 524, endPoint x: 540, endPoint y: 509, distance: 15.9
drag, startPoint x: 534, startPoint y: 559, endPoint x: 541, endPoint y: 412, distance: 148.0
drag, startPoint x: 681, startPoint y: 490, endPoint x: 684, endPoint y: 403, distance: 86.5
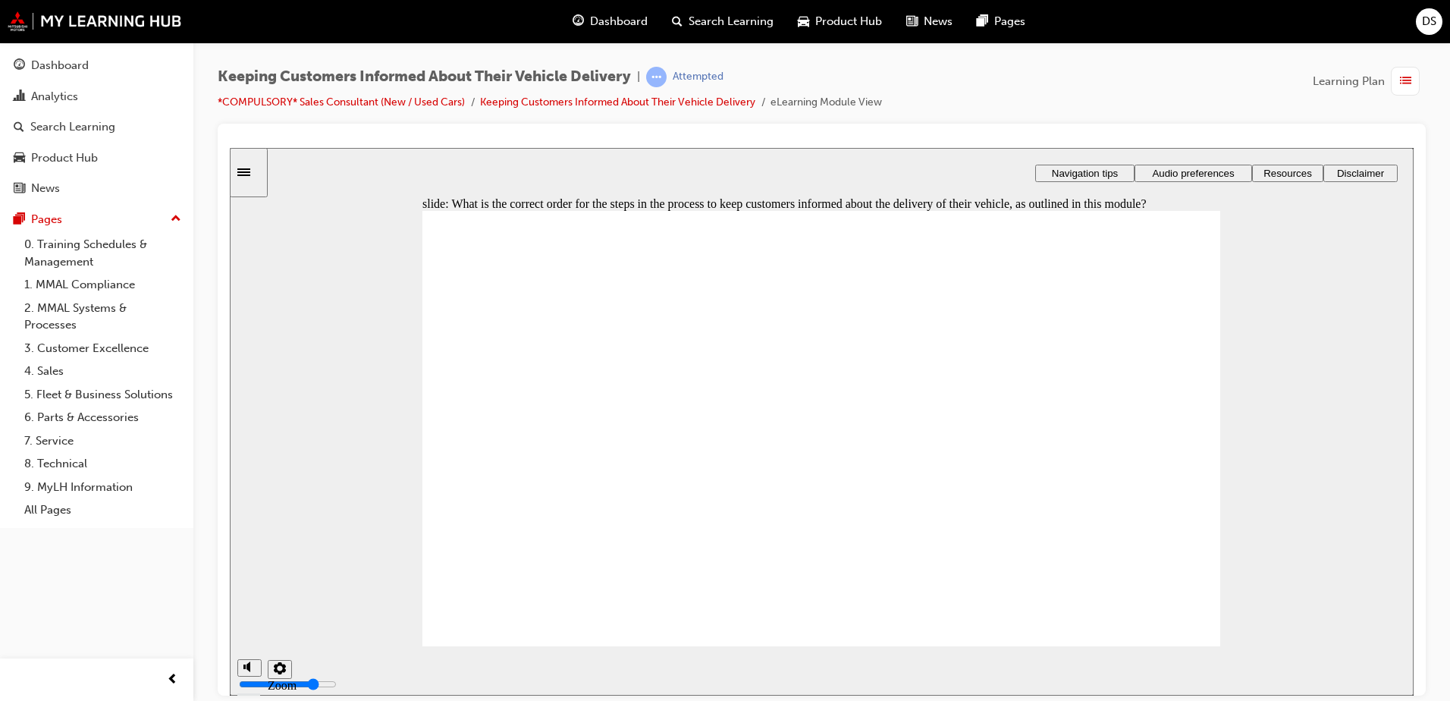
drag, startPoint x: 592, startPoint y: 528, endPoint x: 599, endPoint y: 442, distance: 85.9
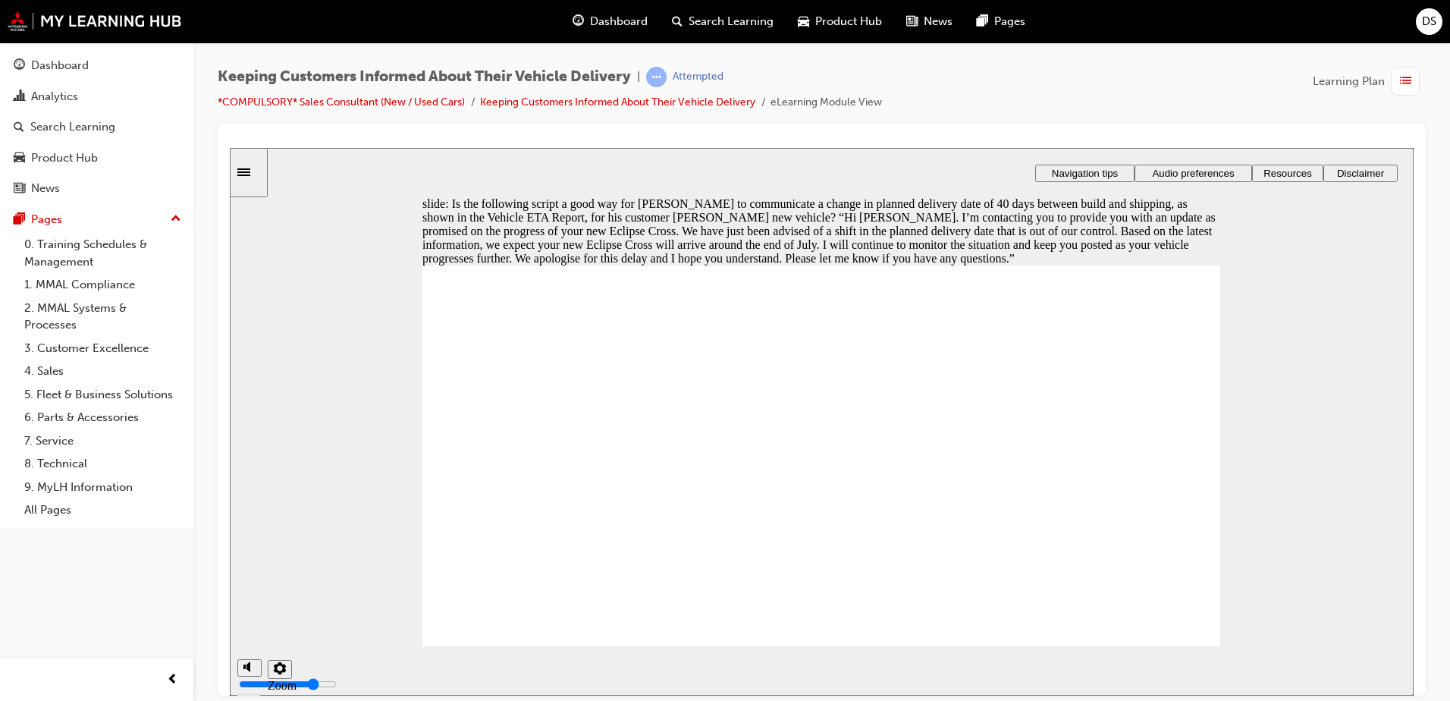
radio input "true"
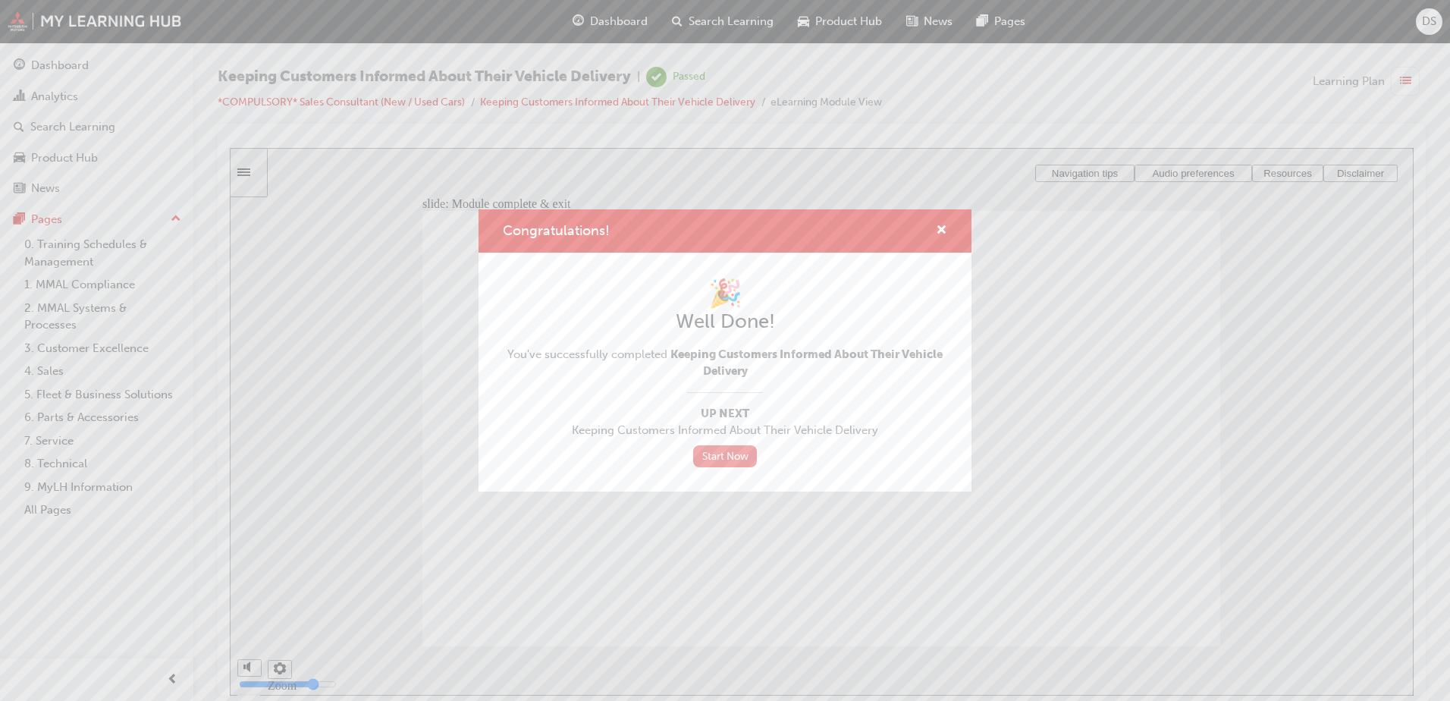
click at [741, 452] on link "Start Now" at bounding box center [725, 456] width 64 height 22
click at [945, 233] on span "cross-icon" at bounding box center [941, 231] width 11 height 14
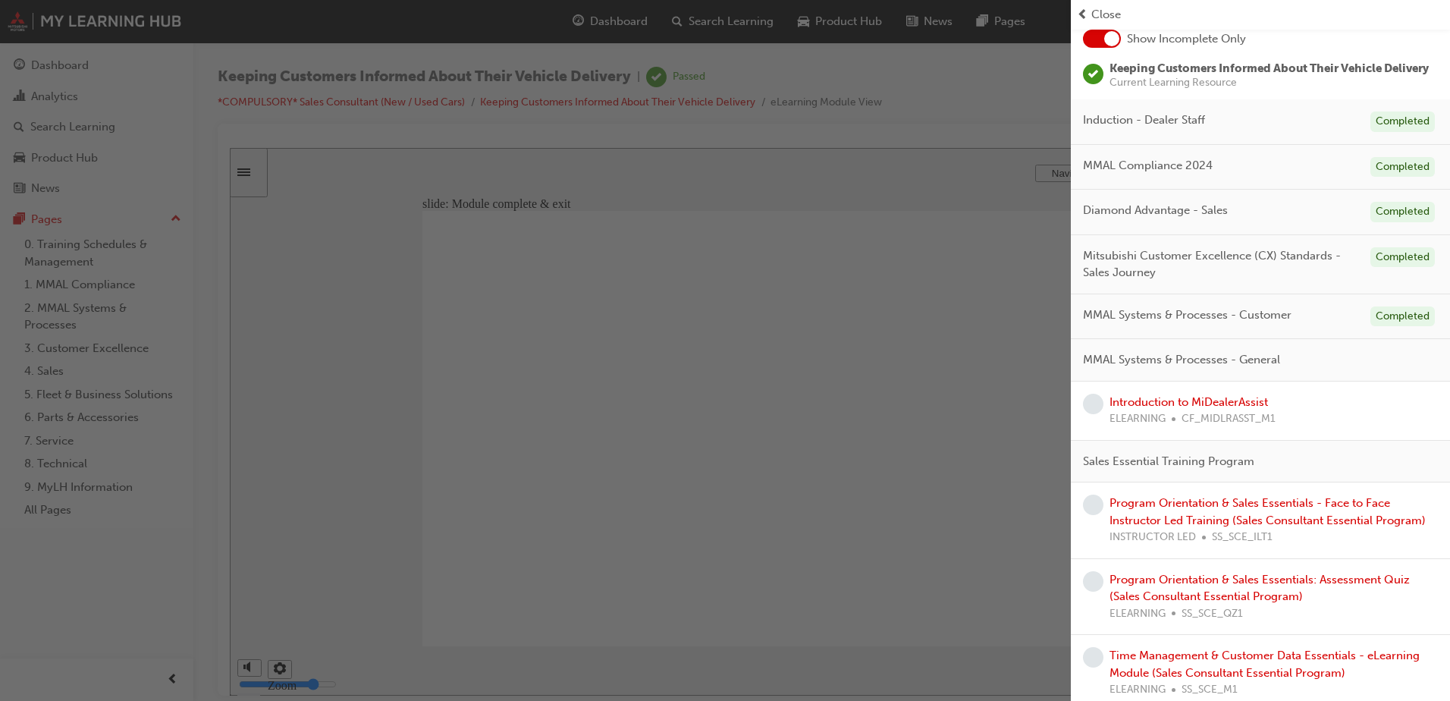
scroll to position [76, 0]
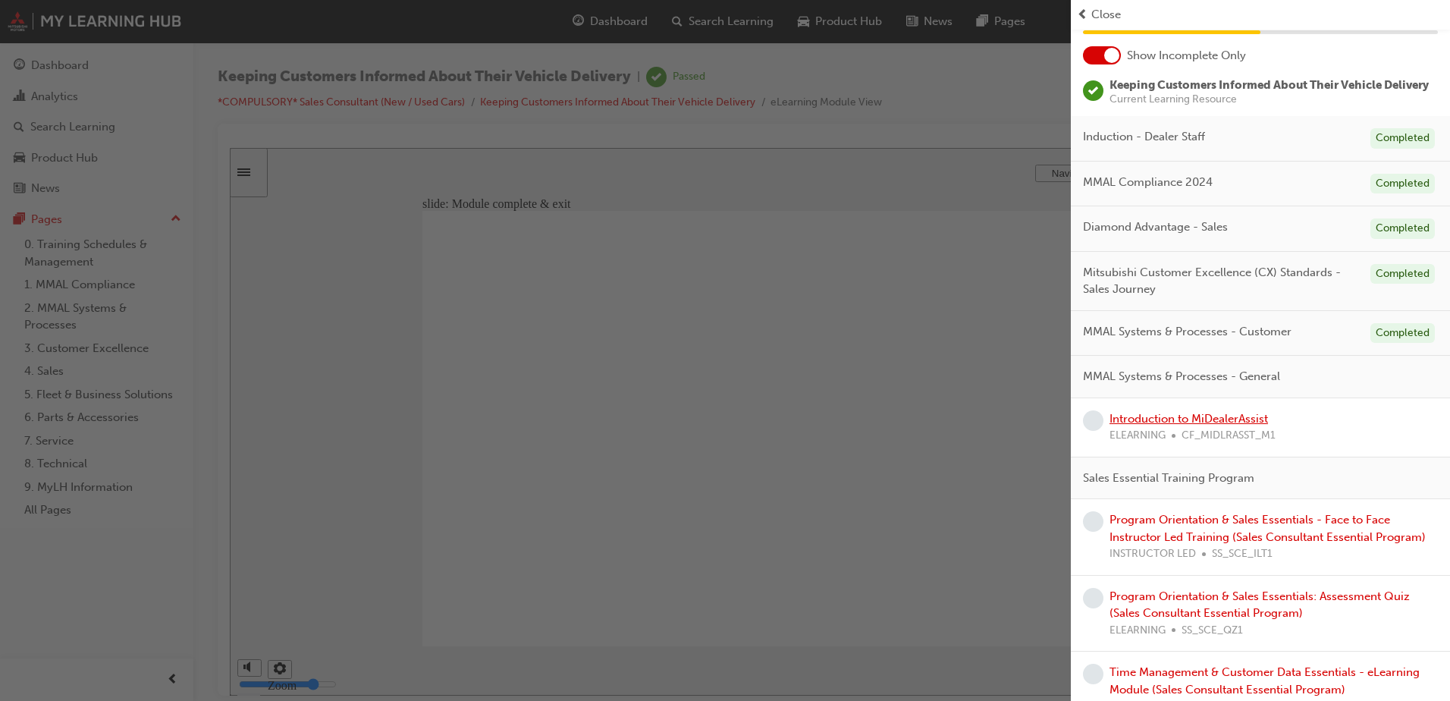
click at [1209, 425] on link "Introduction to MiDealerAssist" at bounding box center [1188, 419] width 158 height 14
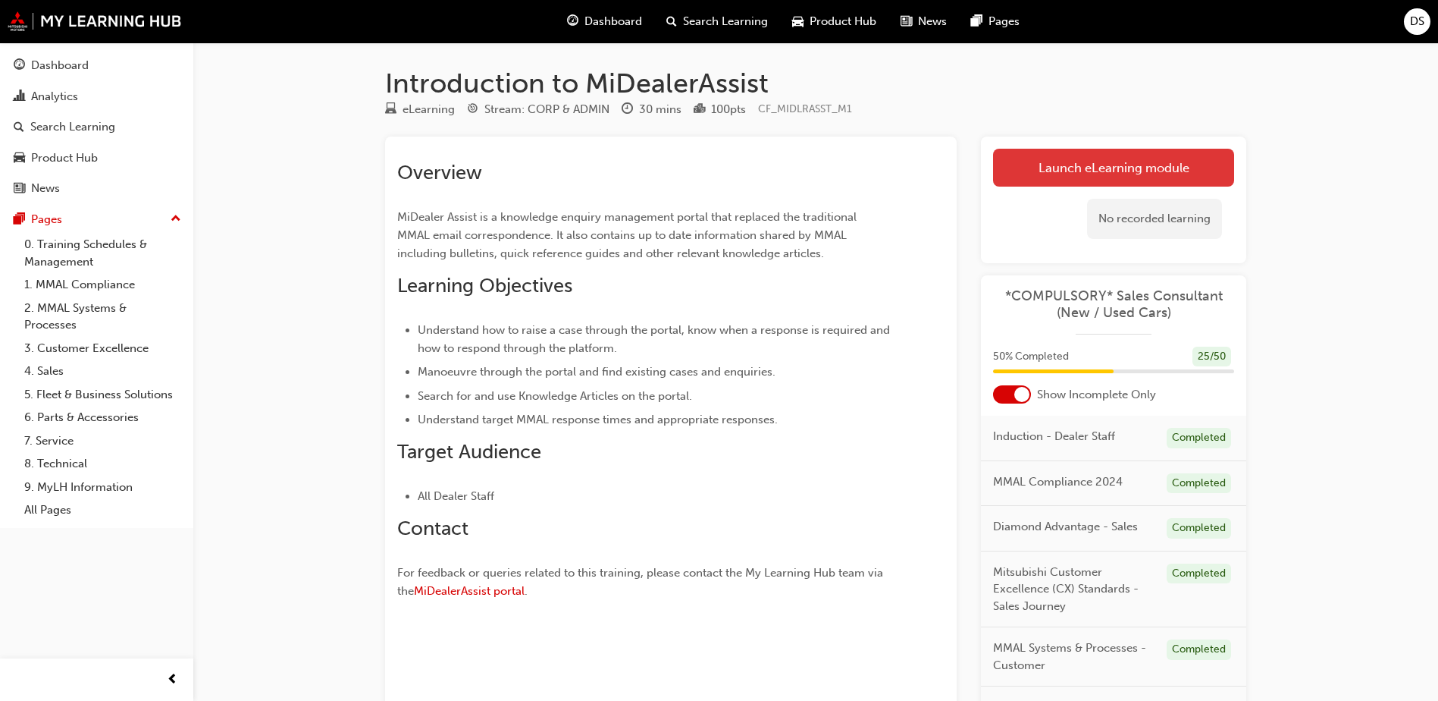
click at [1185, 171] on link "Launch eLearning module" at bounding box center [1113, 168] width 241 height 38
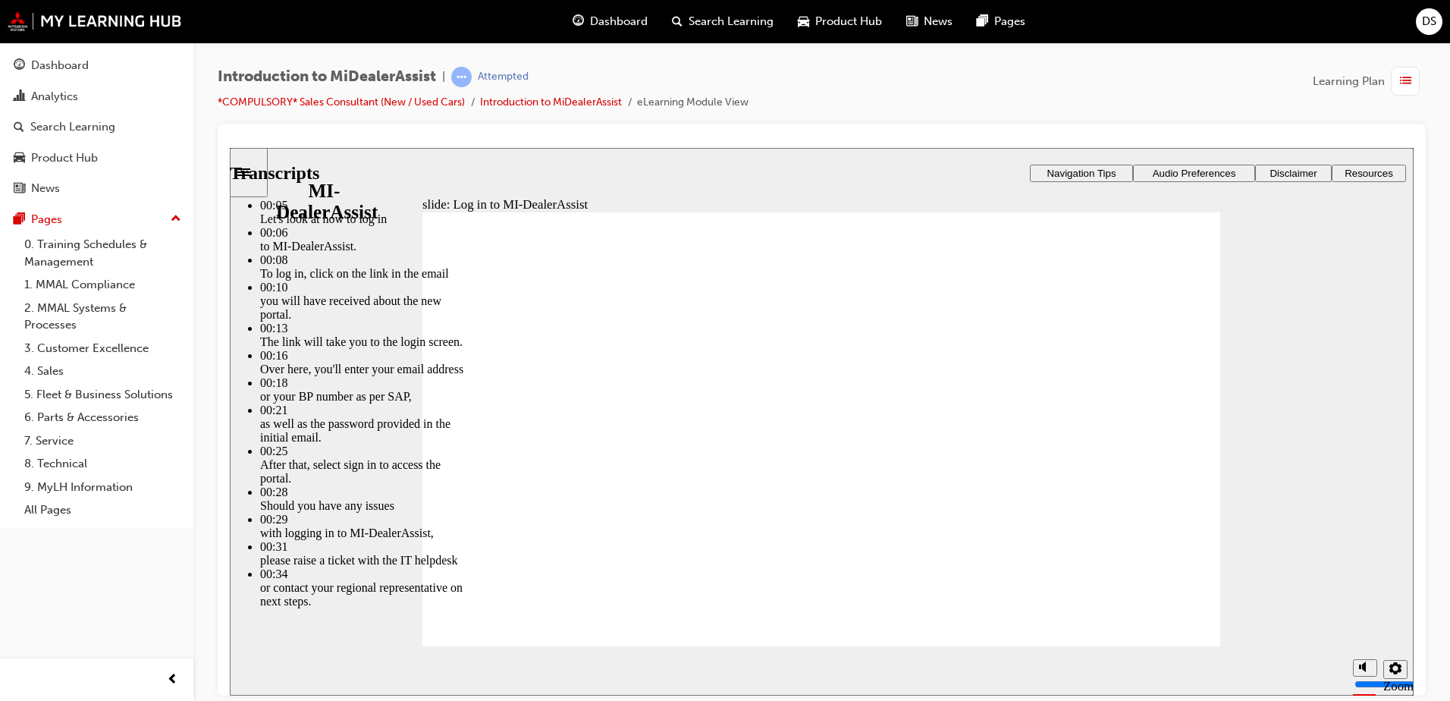
type input "42"
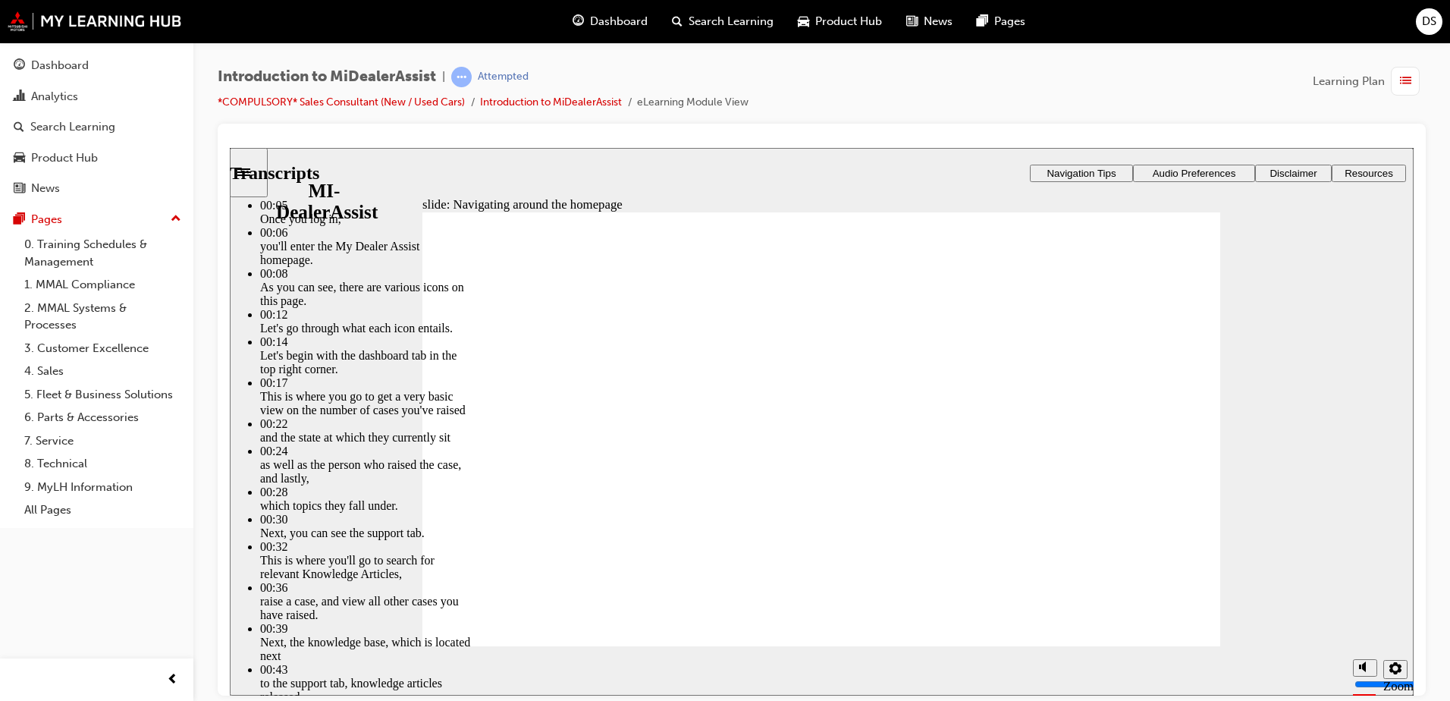
type input "144"
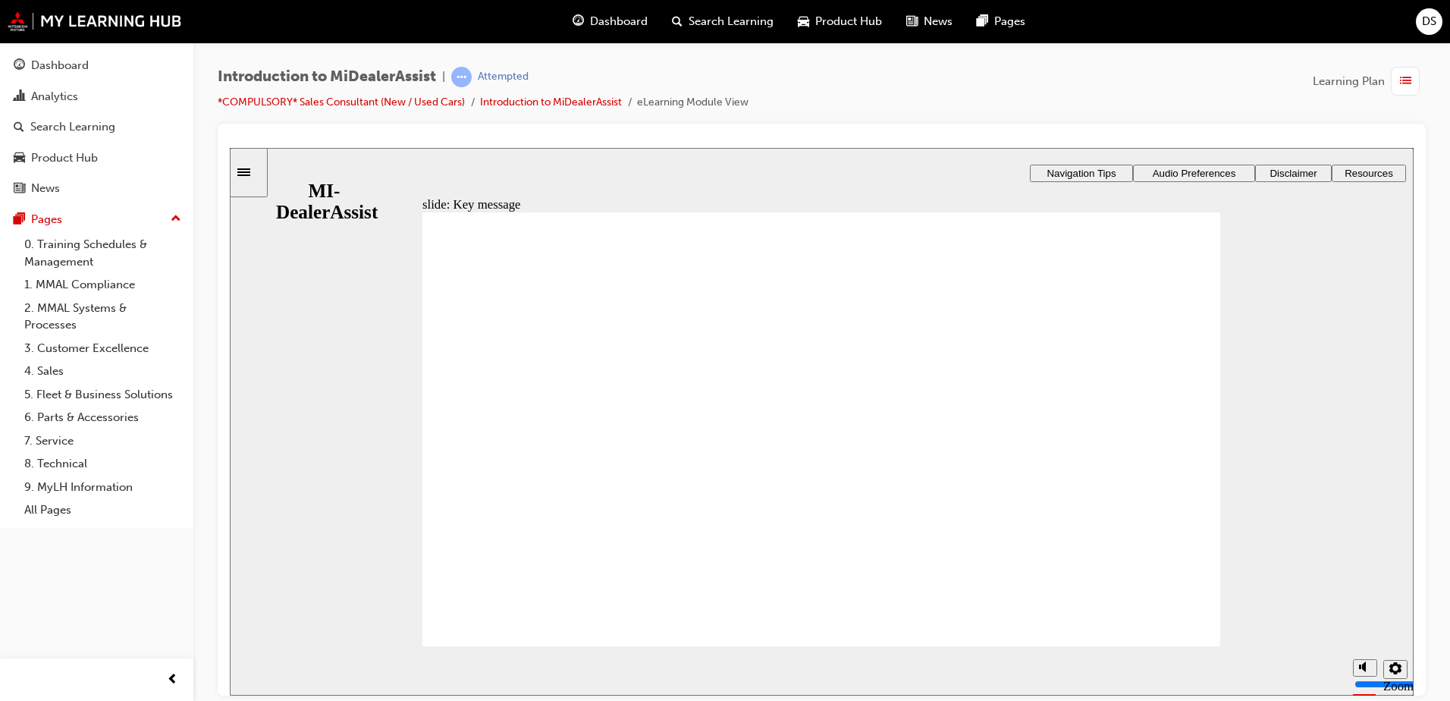
radio input "false"
radio input "true"
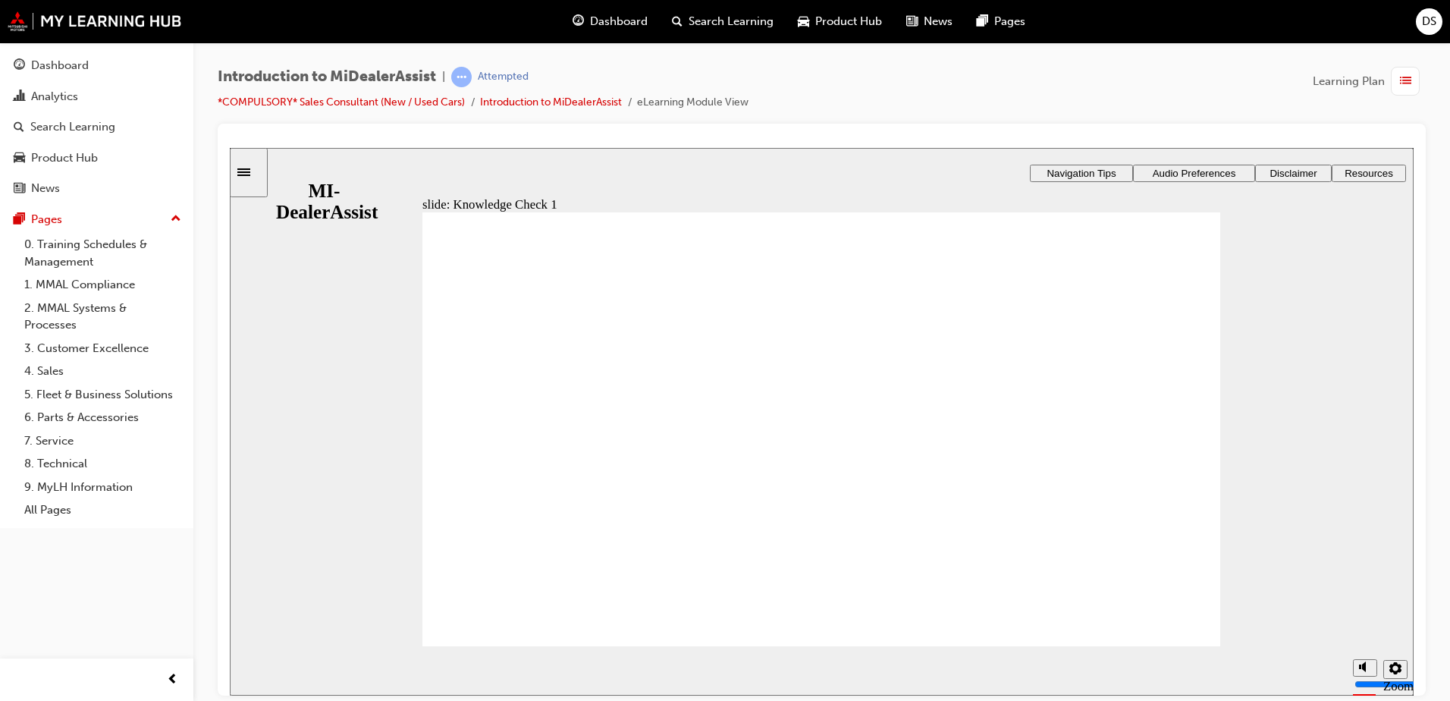
radio input "false"
radio input "true"
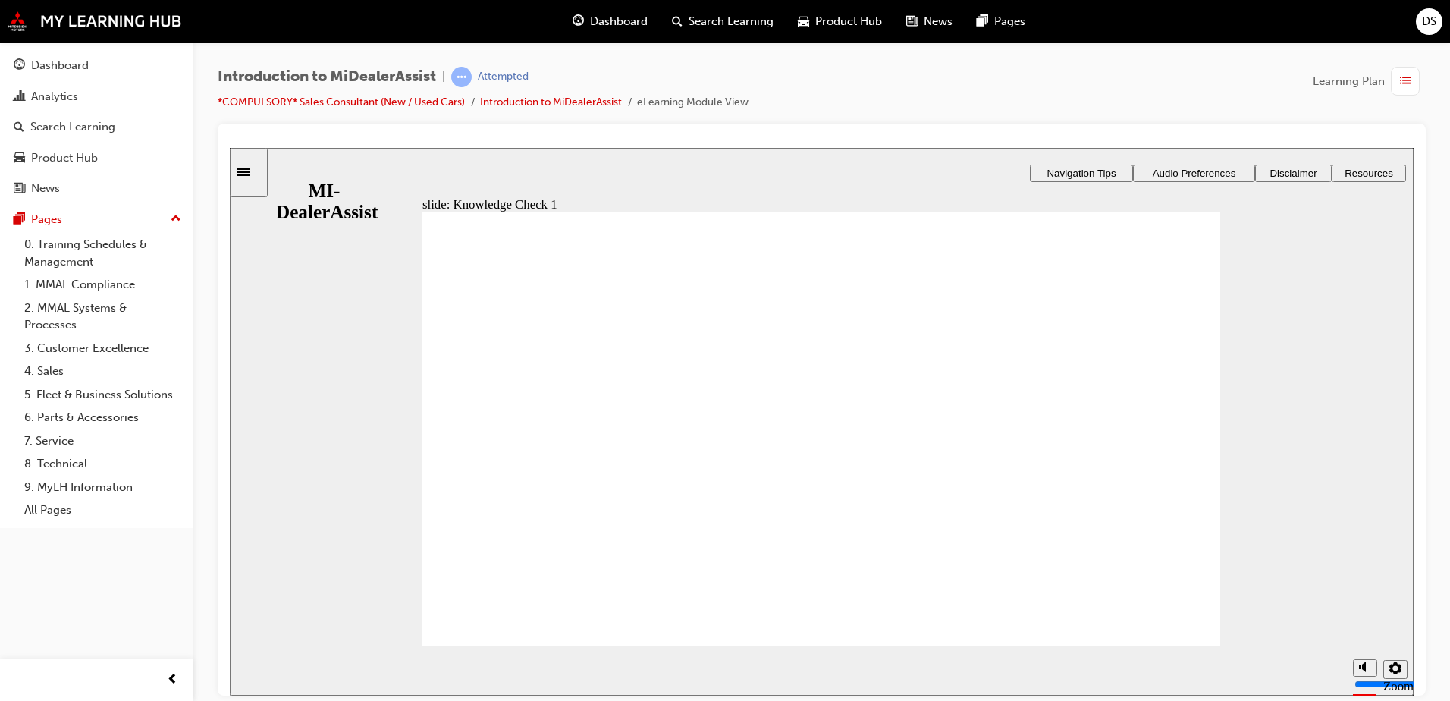
radio input "false"
radio input "true"
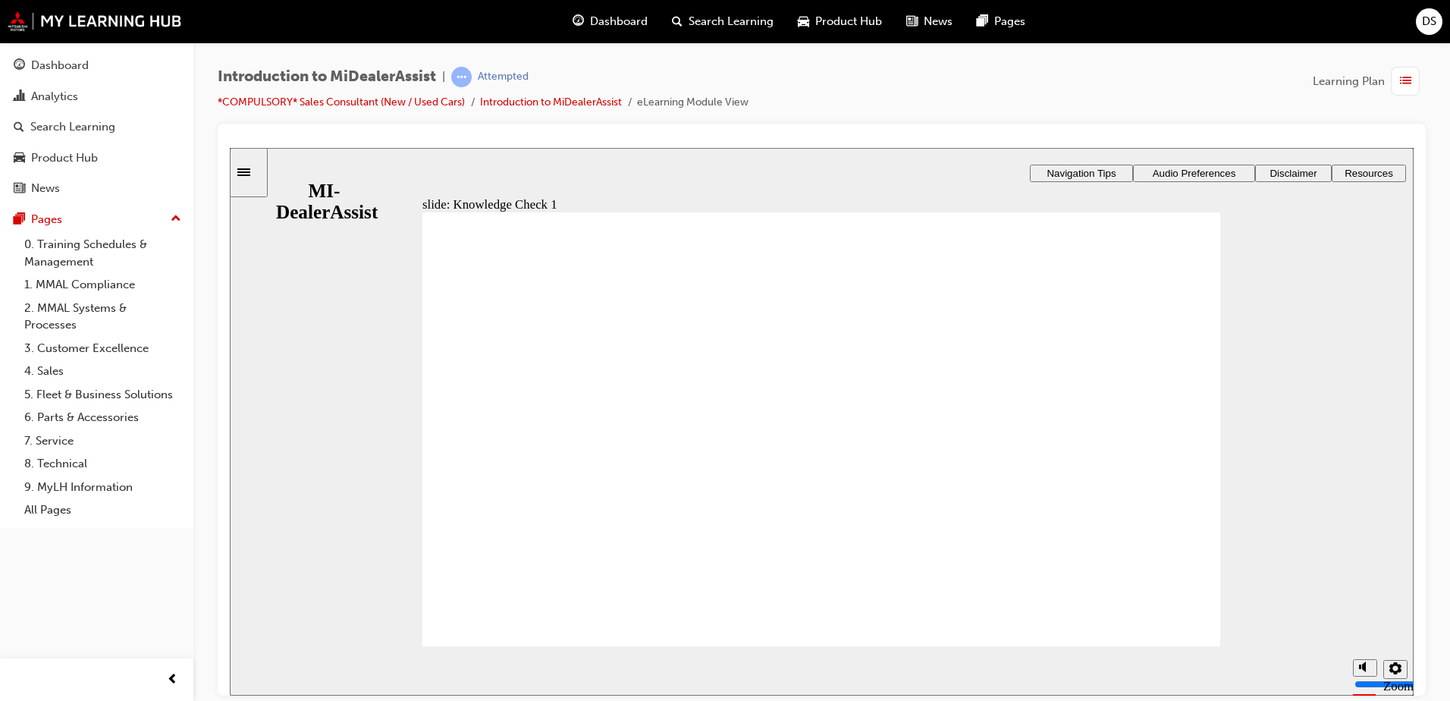
drag, startPoint x: 675, startPoint y: 512, endPoint x: 683, endPoint y: 512, distance: 8.3
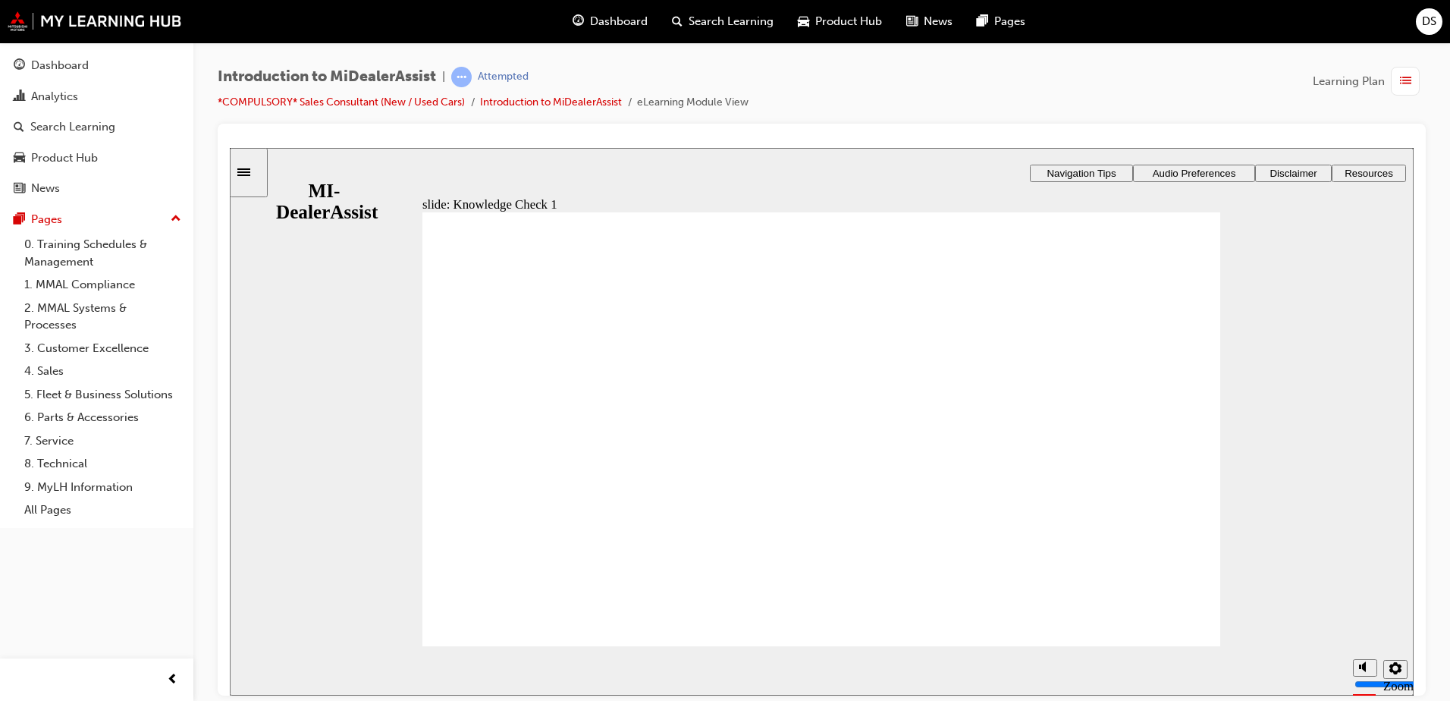
radio input "false"
radio input "true"
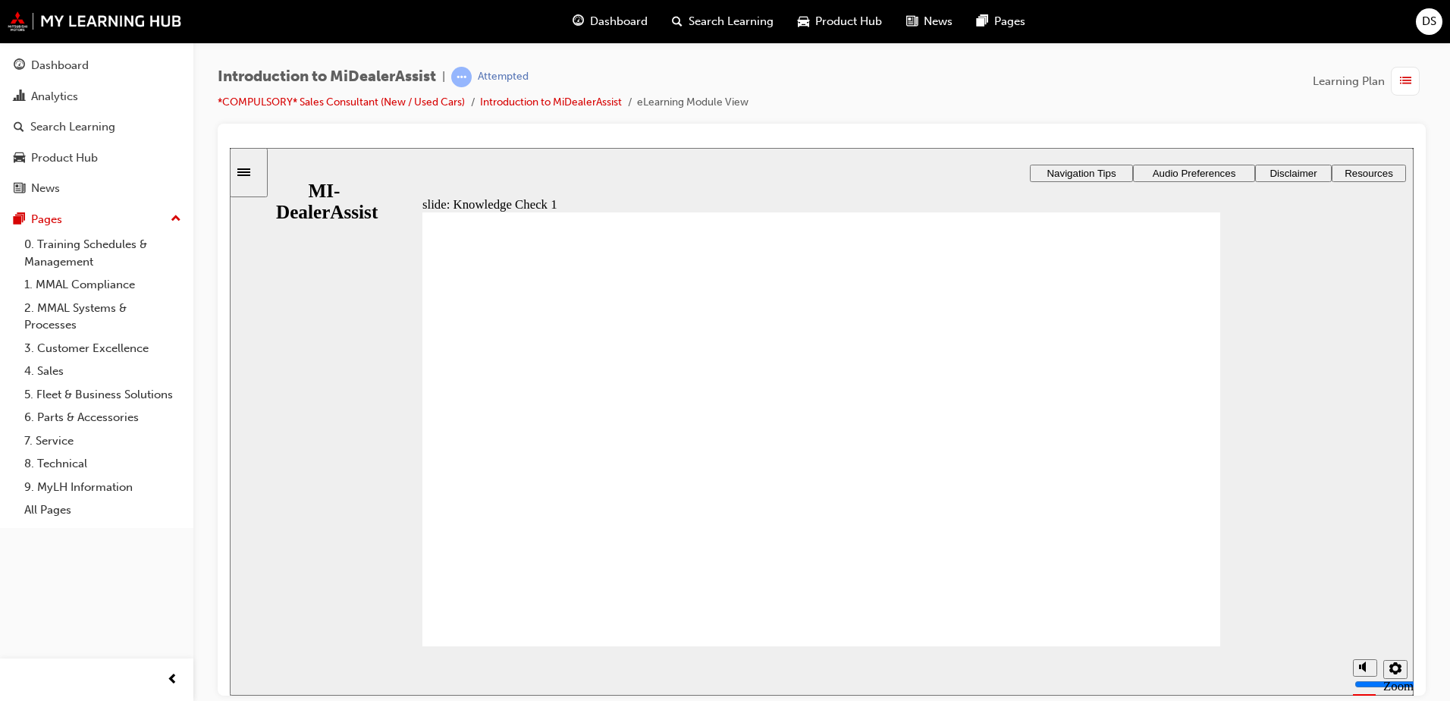
radio input "true"
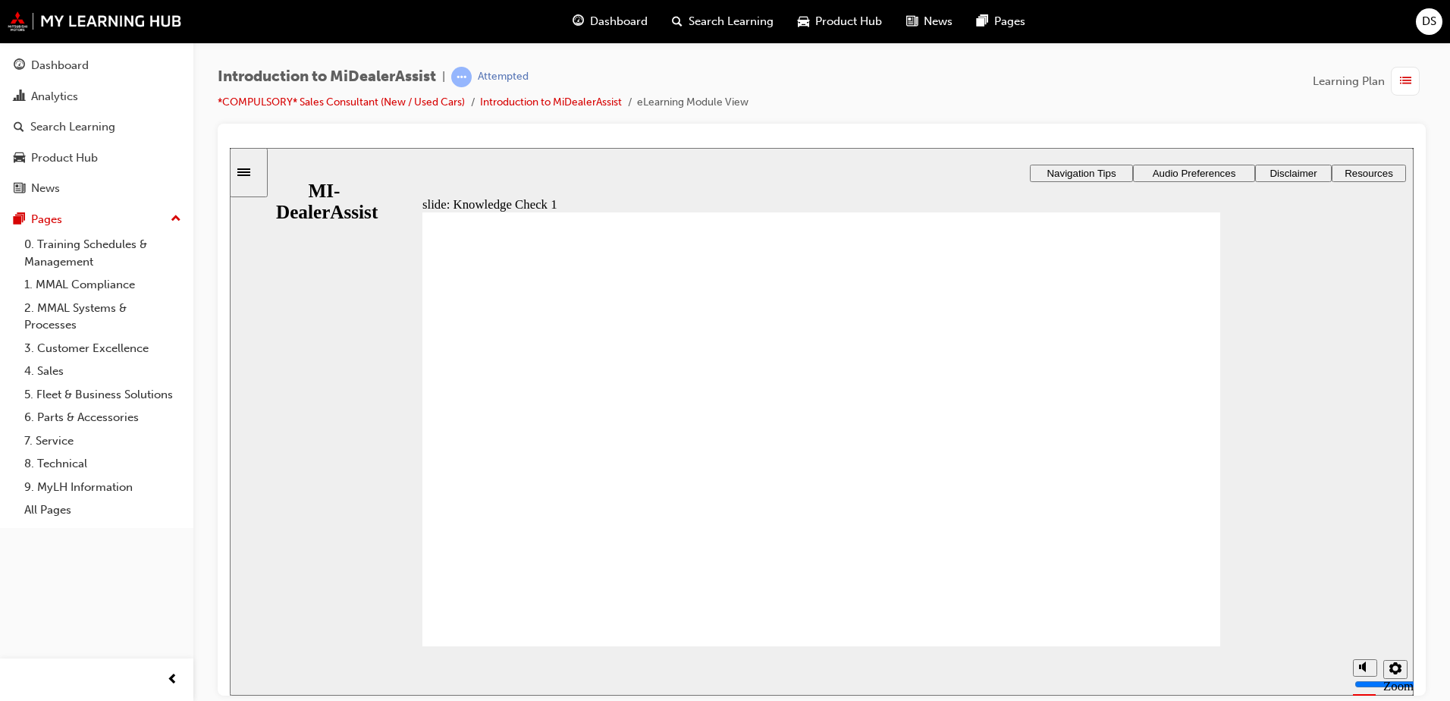
radio input "true"
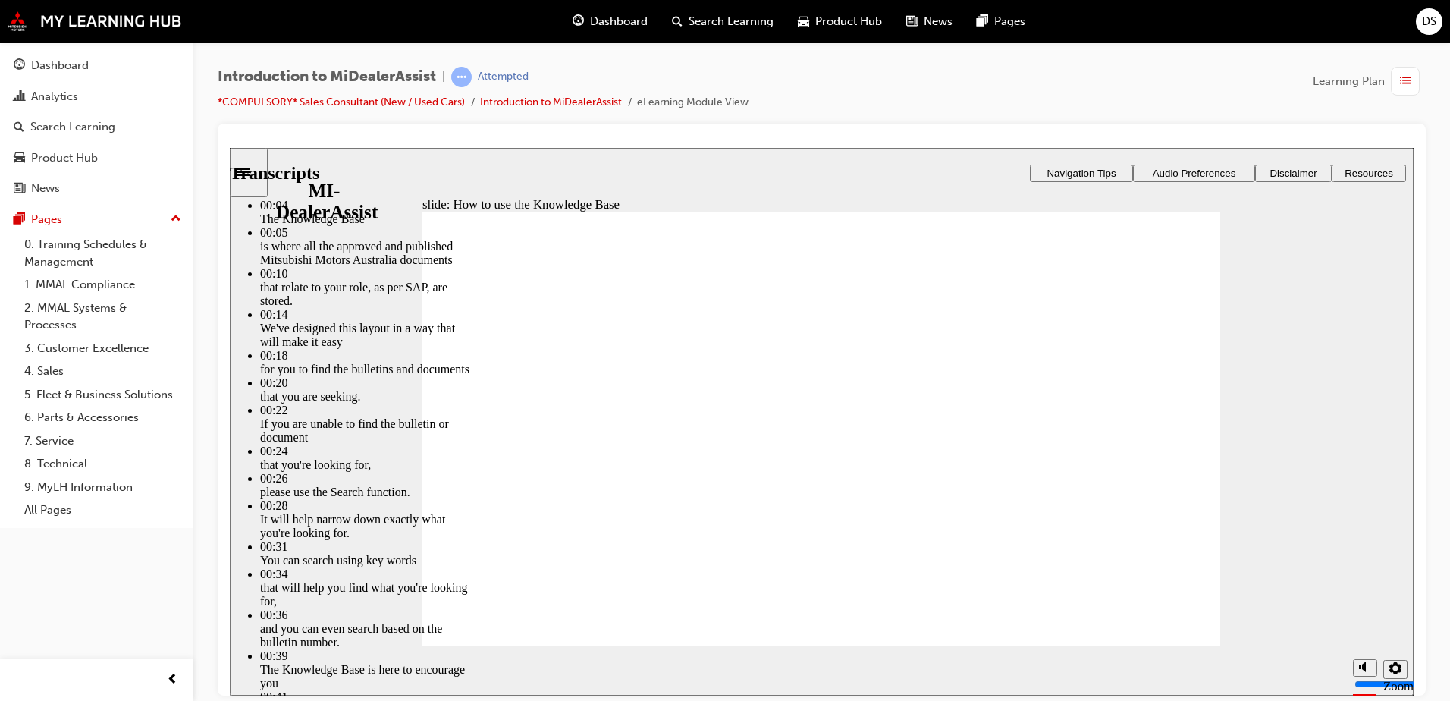
type input "51"
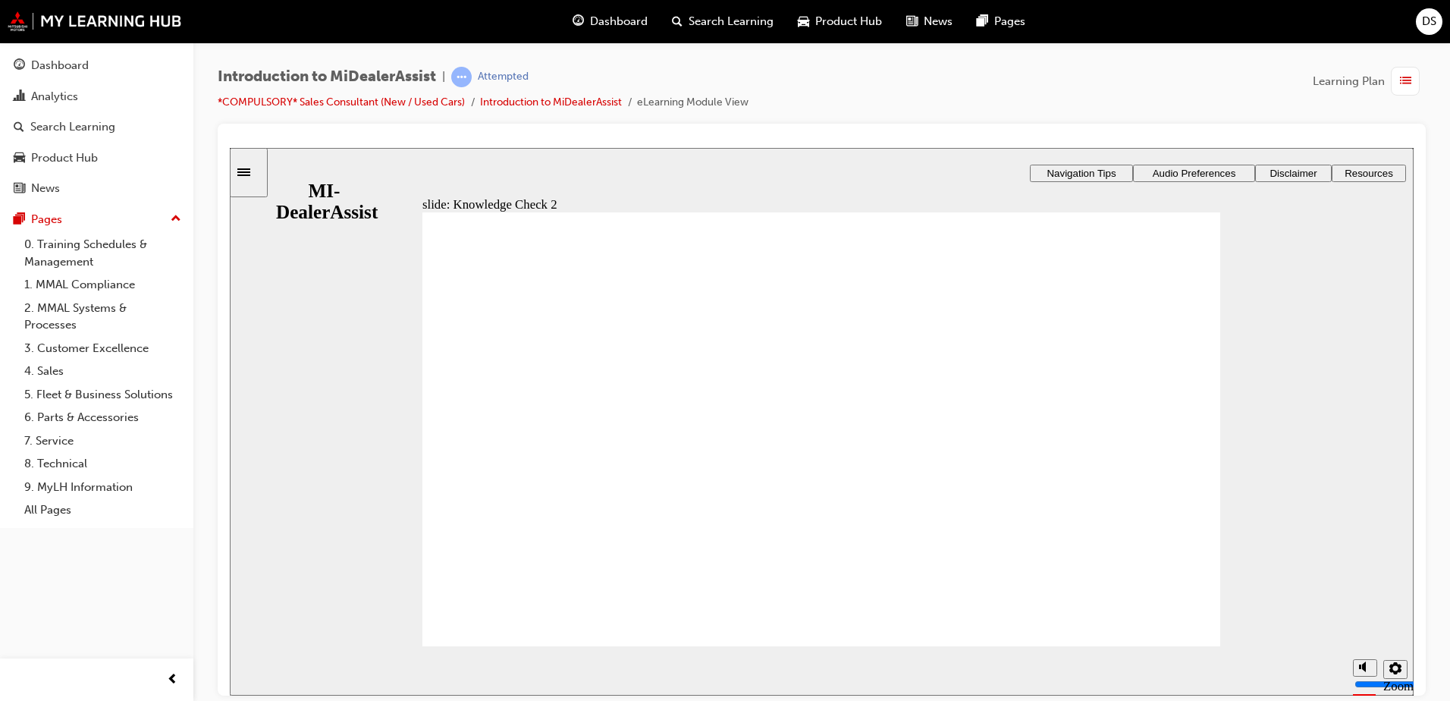
radio input "false"
radio input "true"
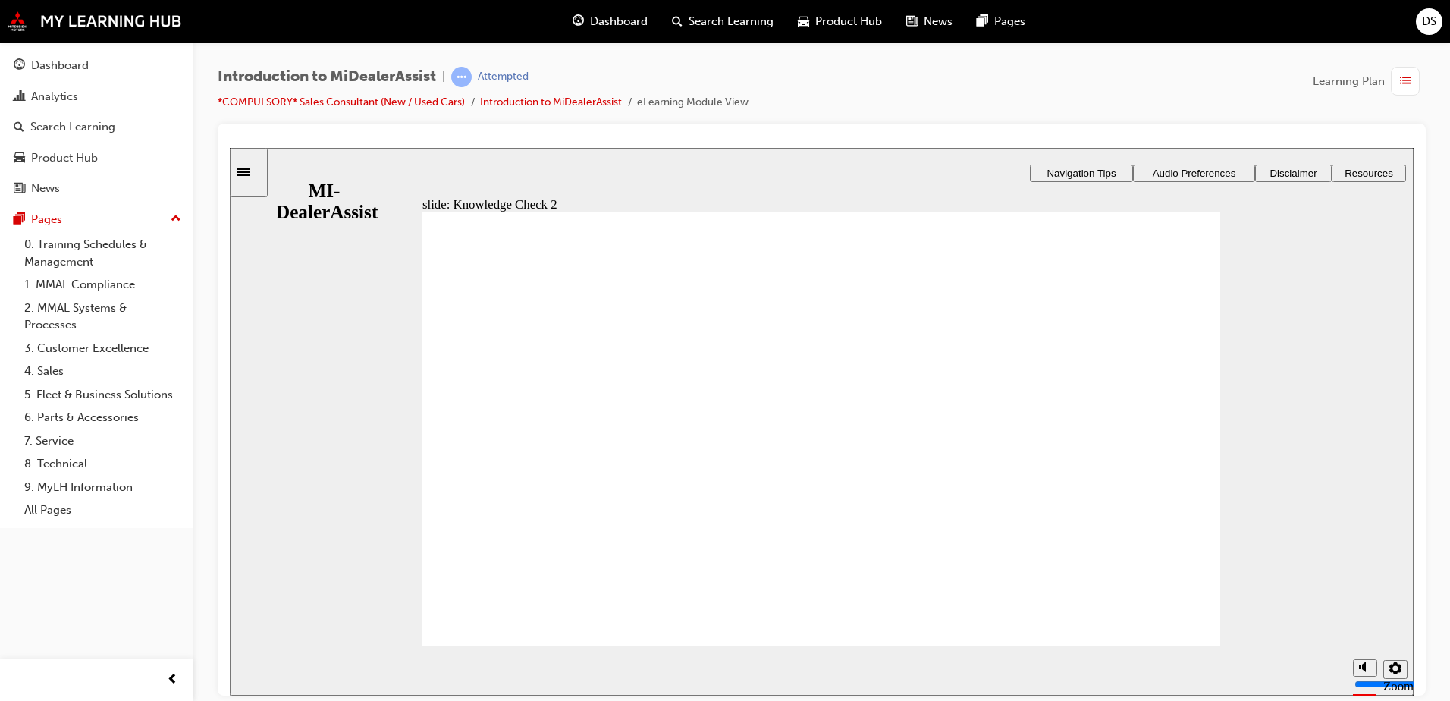
radio input "true"
drag, startPoint x: 820, startPoint y: 551, endPoint x: 808, endPoint y: 555, distance: 12.0
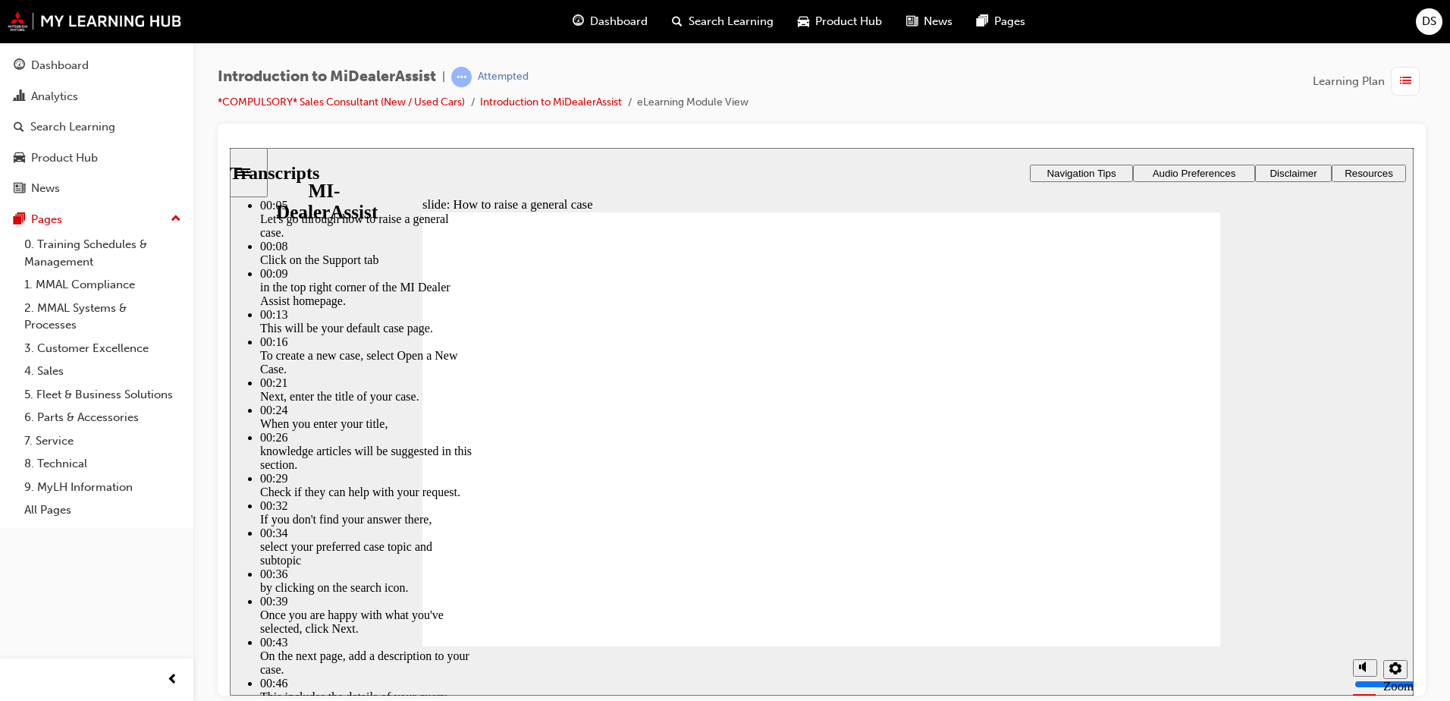
type input "85"
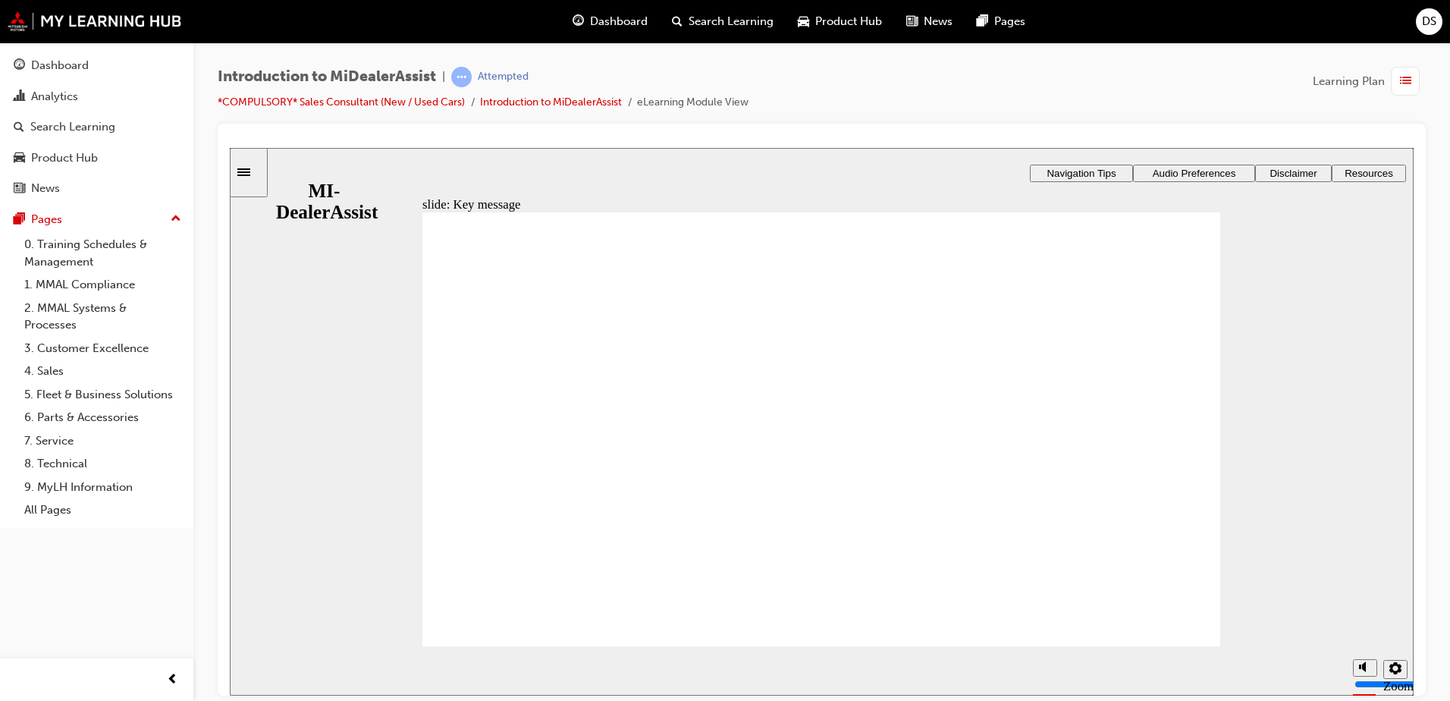
checkbox input "true"
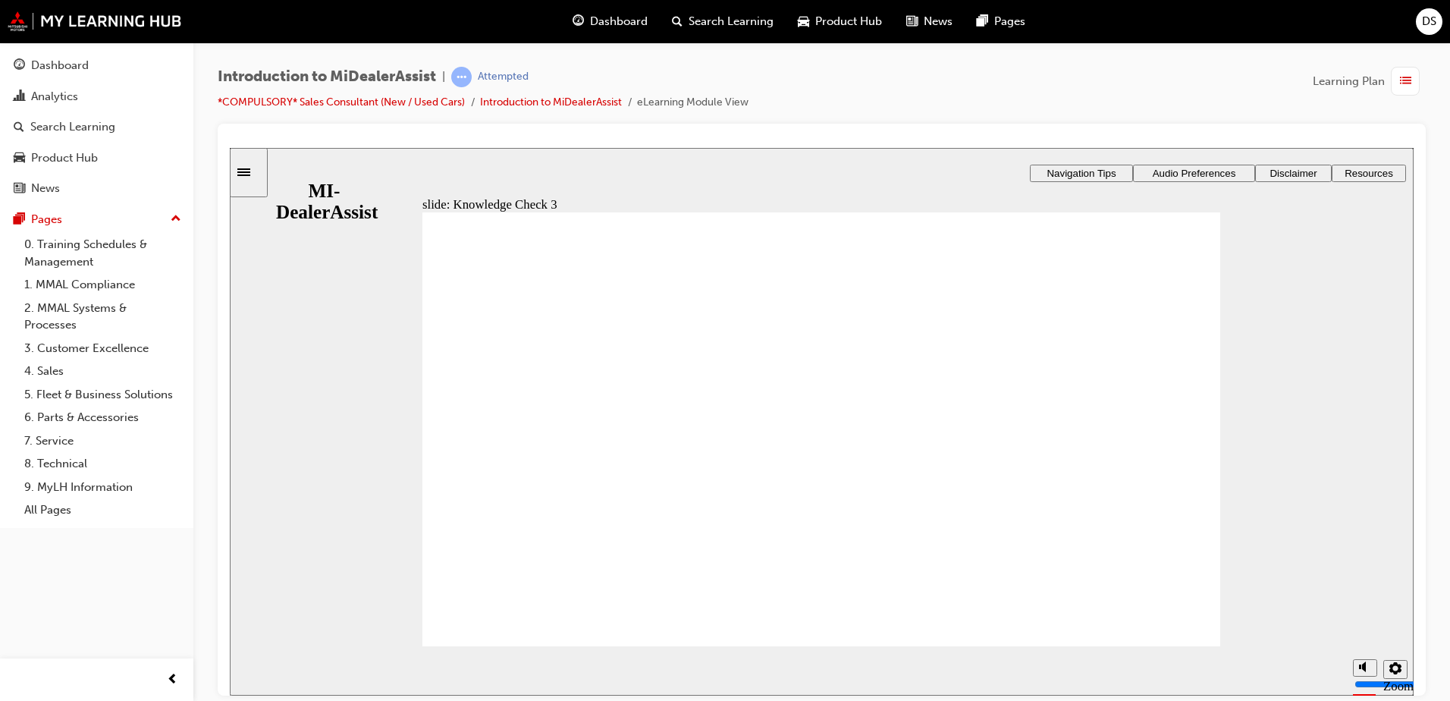
checkbox input "true"
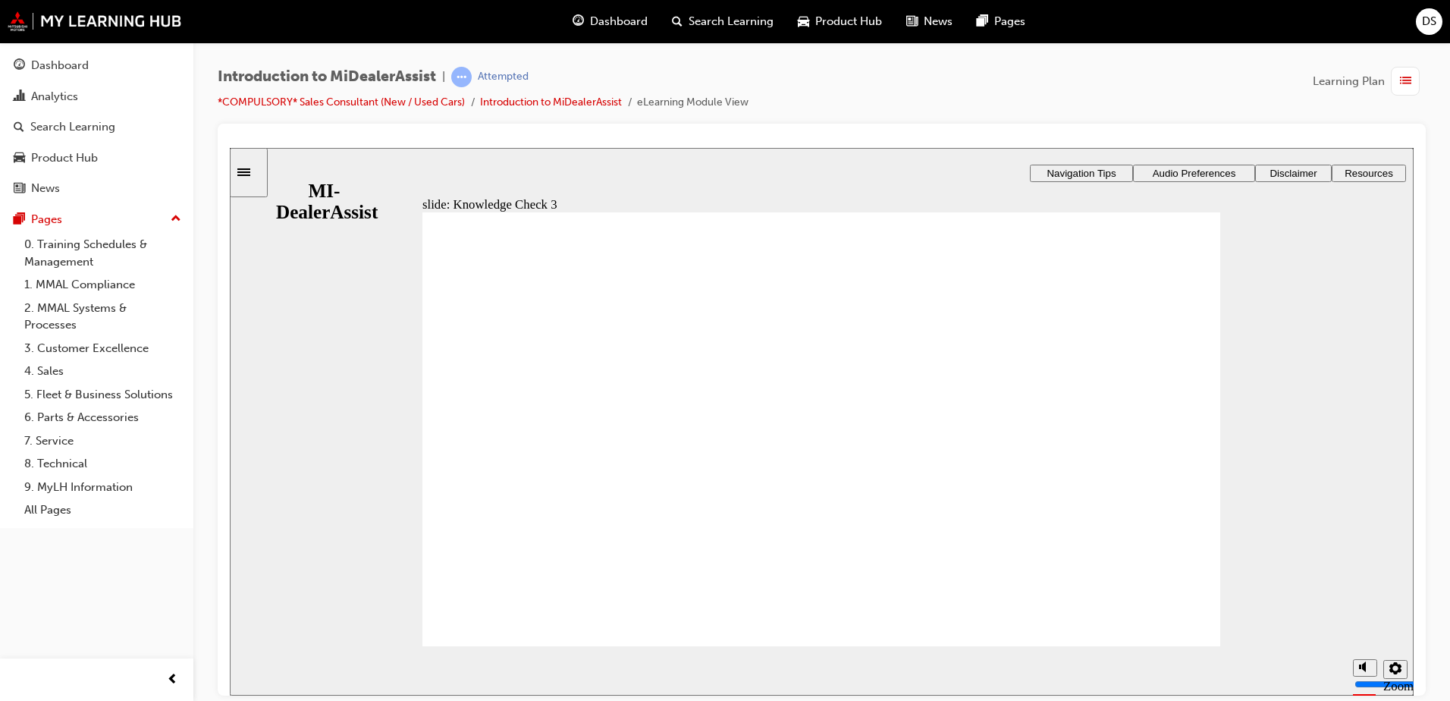
drag, startPoint x: 461, startPoint y: 488, endPoint x: 464, endPoint y: 500, distance: 12.5
checkbox input "false"
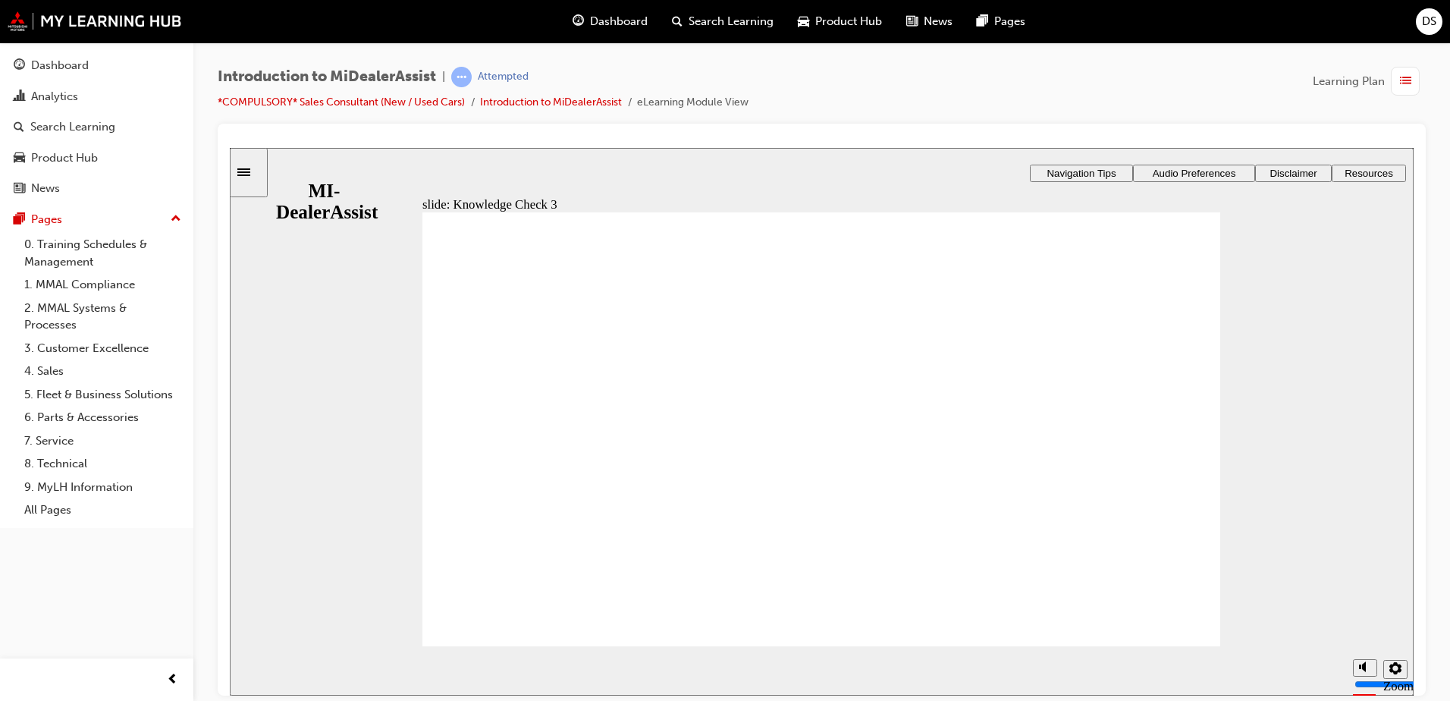
checkbox input "false"
drag, startPoint x: 506, startPoint y: 397, endPoint x: 519, endPoint y: 393, distance: 14.2
checkbox input "true"
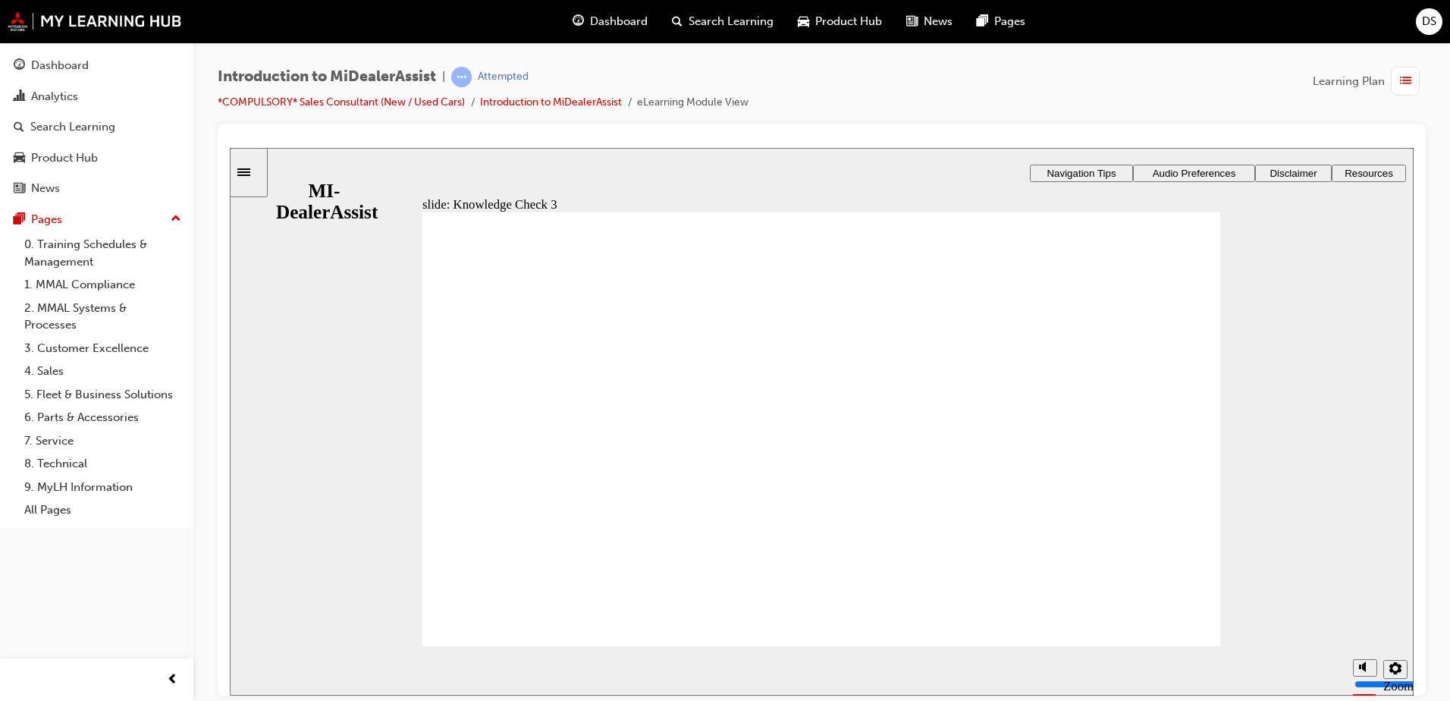
checkbox input "true"
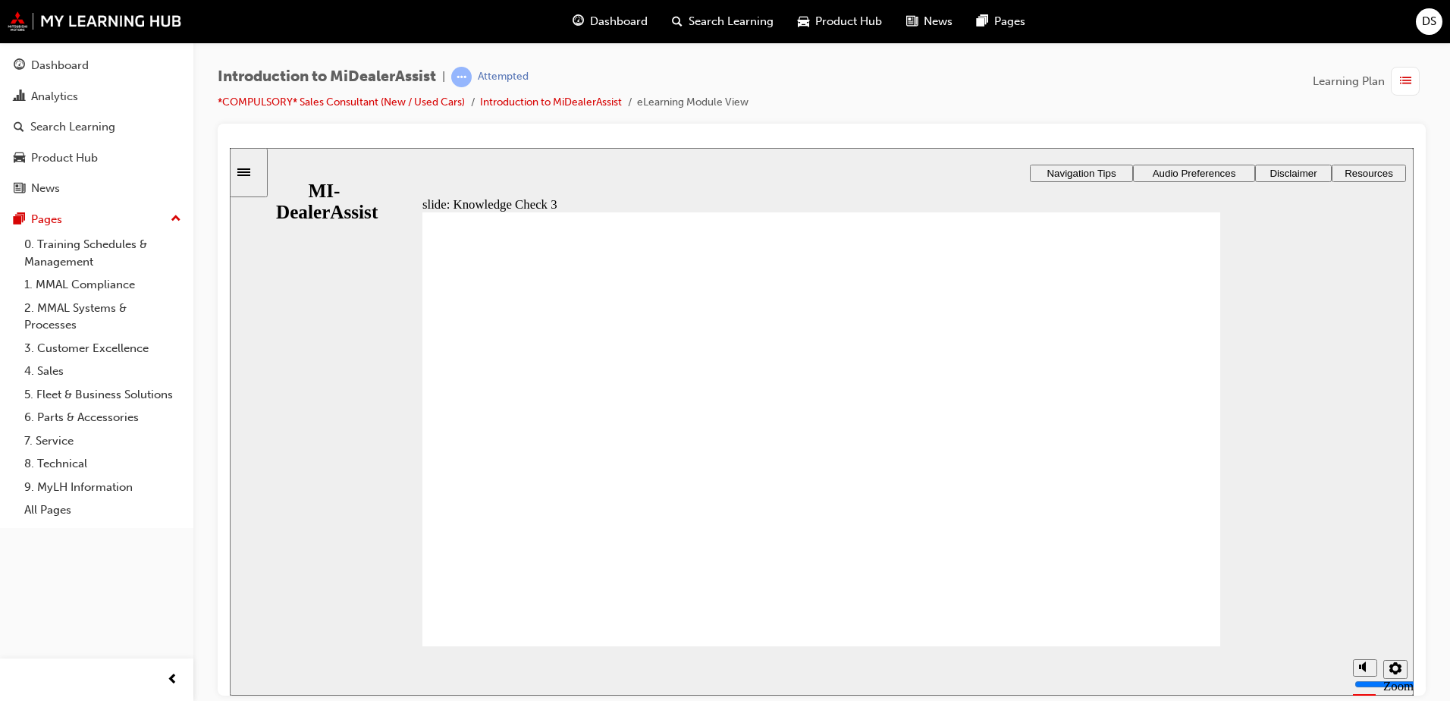
checkbox input "false"
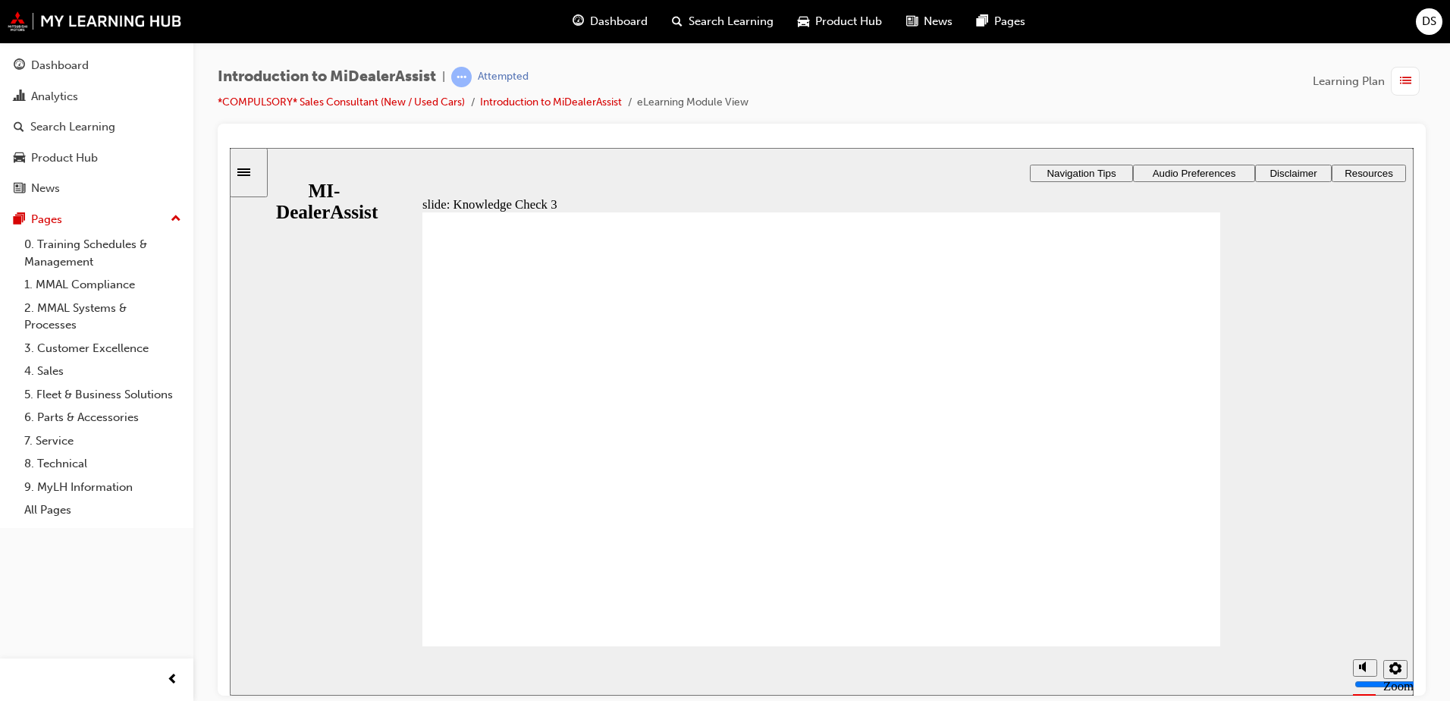
checkbox input "false"
checkbox input "true"
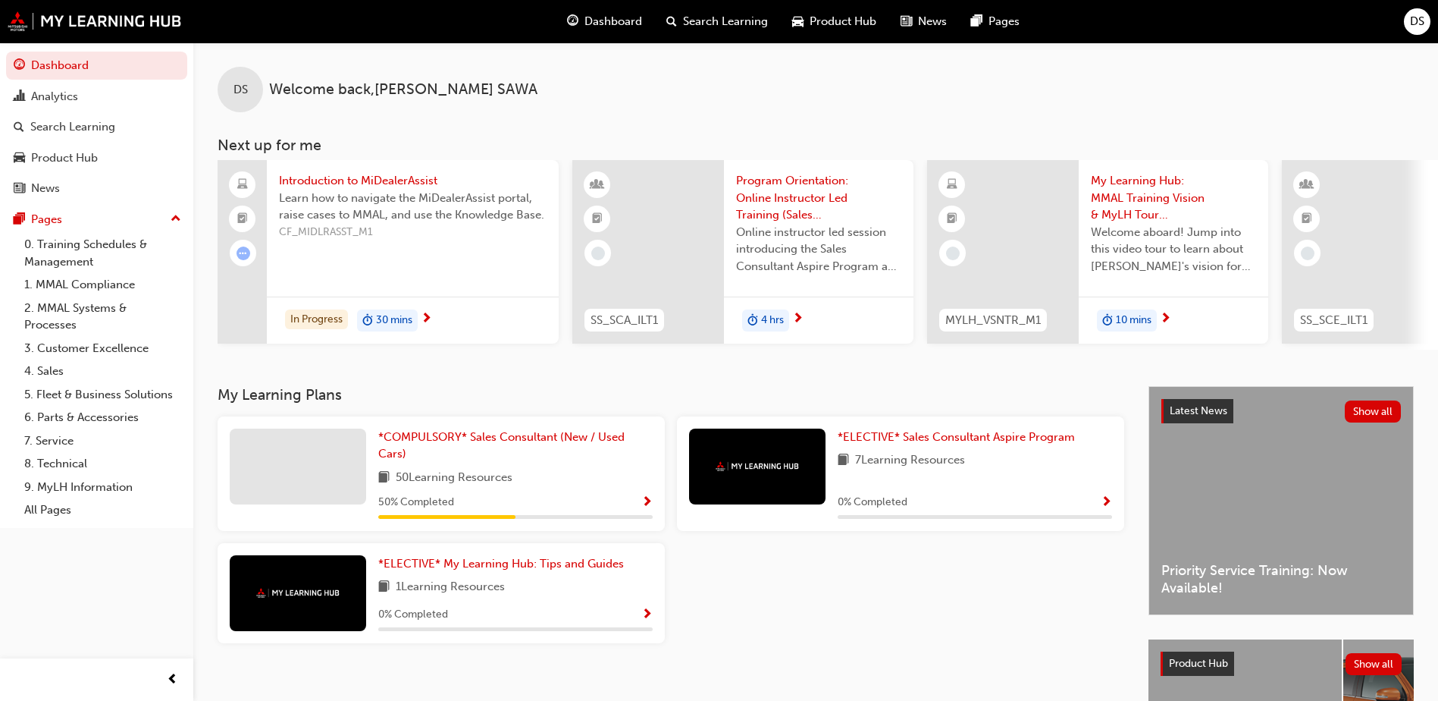
click at [1192, 94] on div "DS Welcome back , DAVID SAWA" at bounding box center [815, 77] width 1245 height 70
click at [645, 617] on span "Show Progress" at bounding box center [646, 615] width 11 height 14
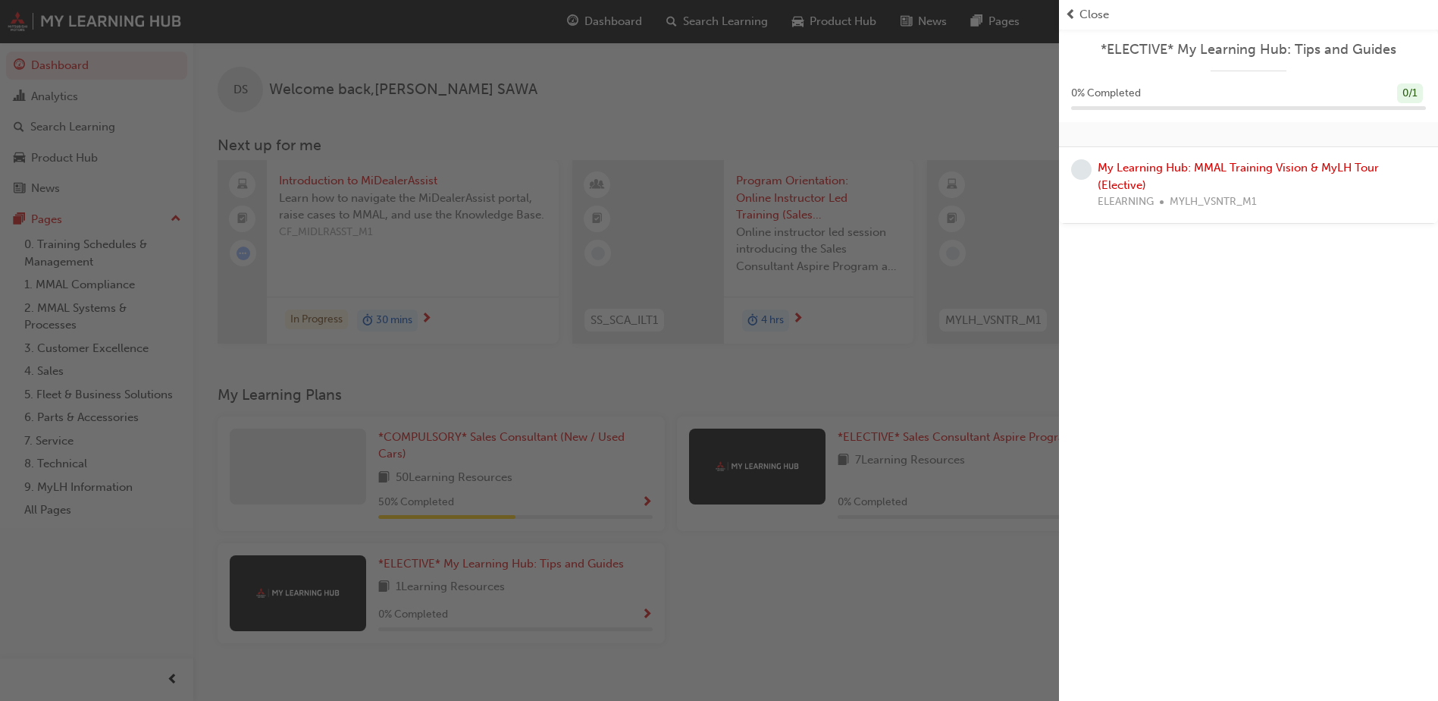
click at [1216, 159] on div "My Learning Hub: MMAL Training Vision & MyLH Tour (Elective) ELEARNING MYLH_VSN…" at bounding box center [1262, 185] width 328 height 52
click at [1216, 166] on link "My Learning Hub: MMAL Training Vision & MyLH Tour (Elective)" at bounding box center [1238, 176] width 281 height 31
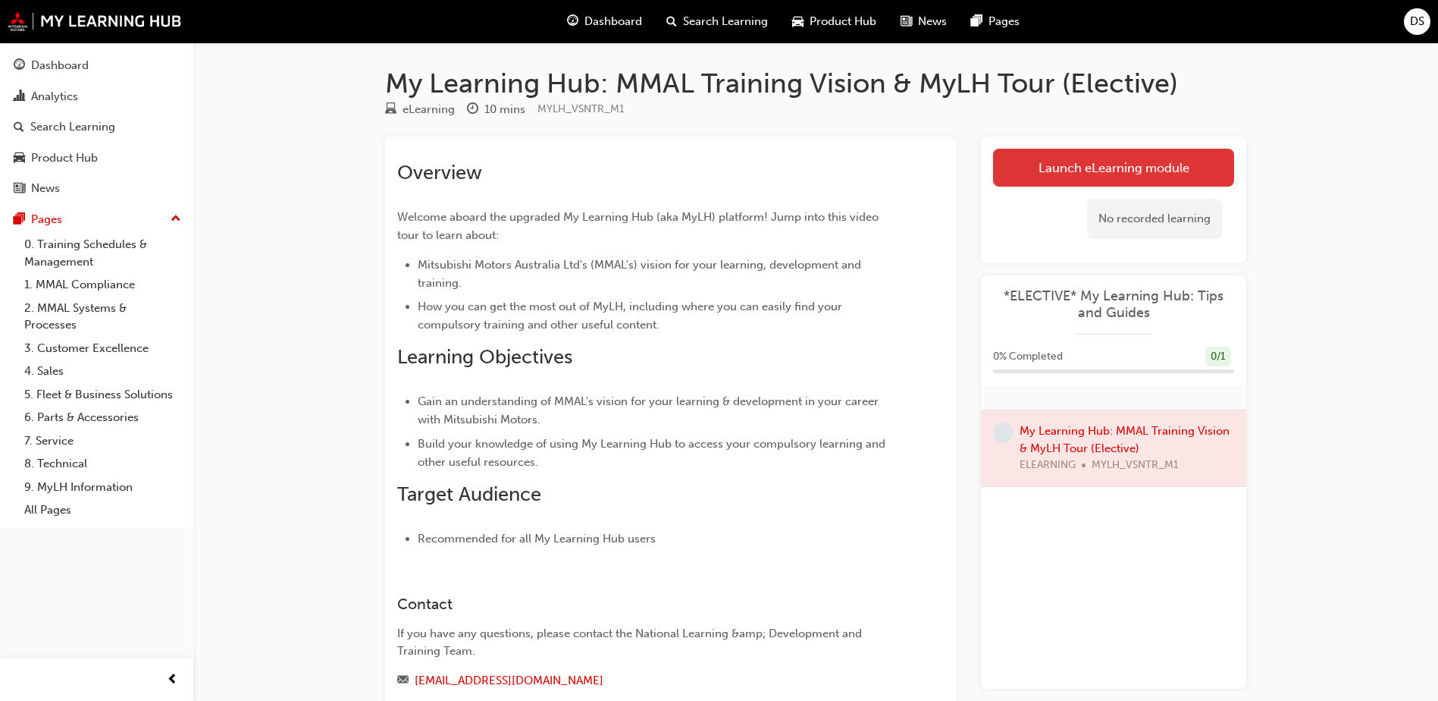
click at [1120, 156] on link "Launch eLearning module" at bounding box center [1113, 168] width 241 height 38
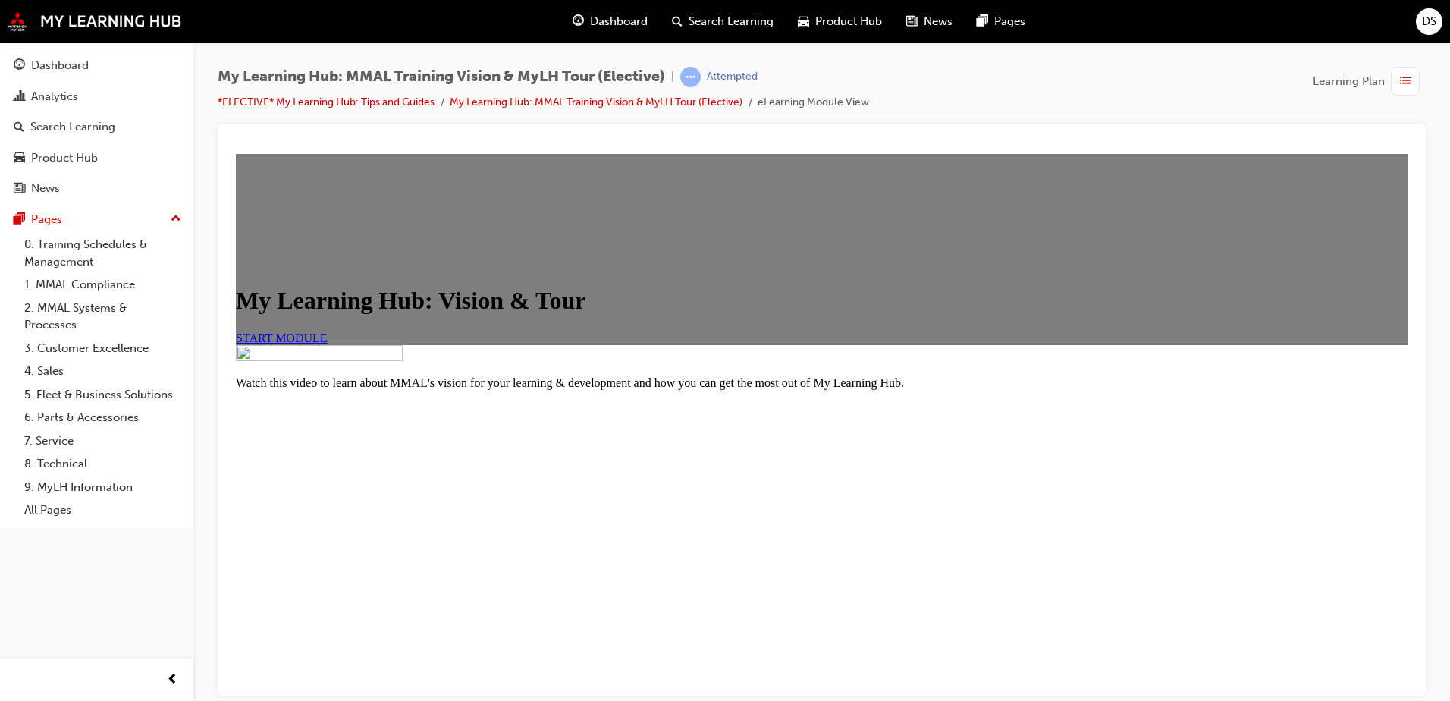
click at [328, 343] on link "START MODULE" at bounding box center [282, 337] width 92 height 13
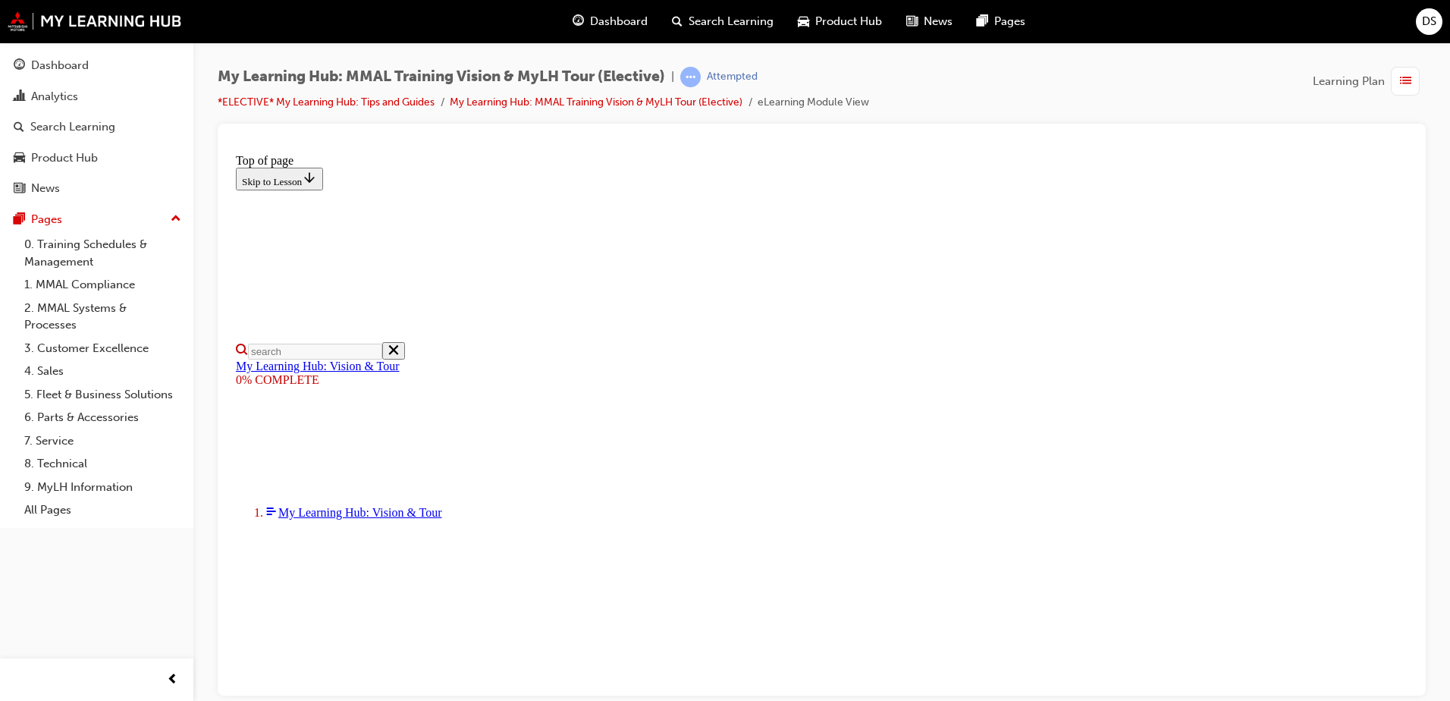
scroll to position [227, 0]
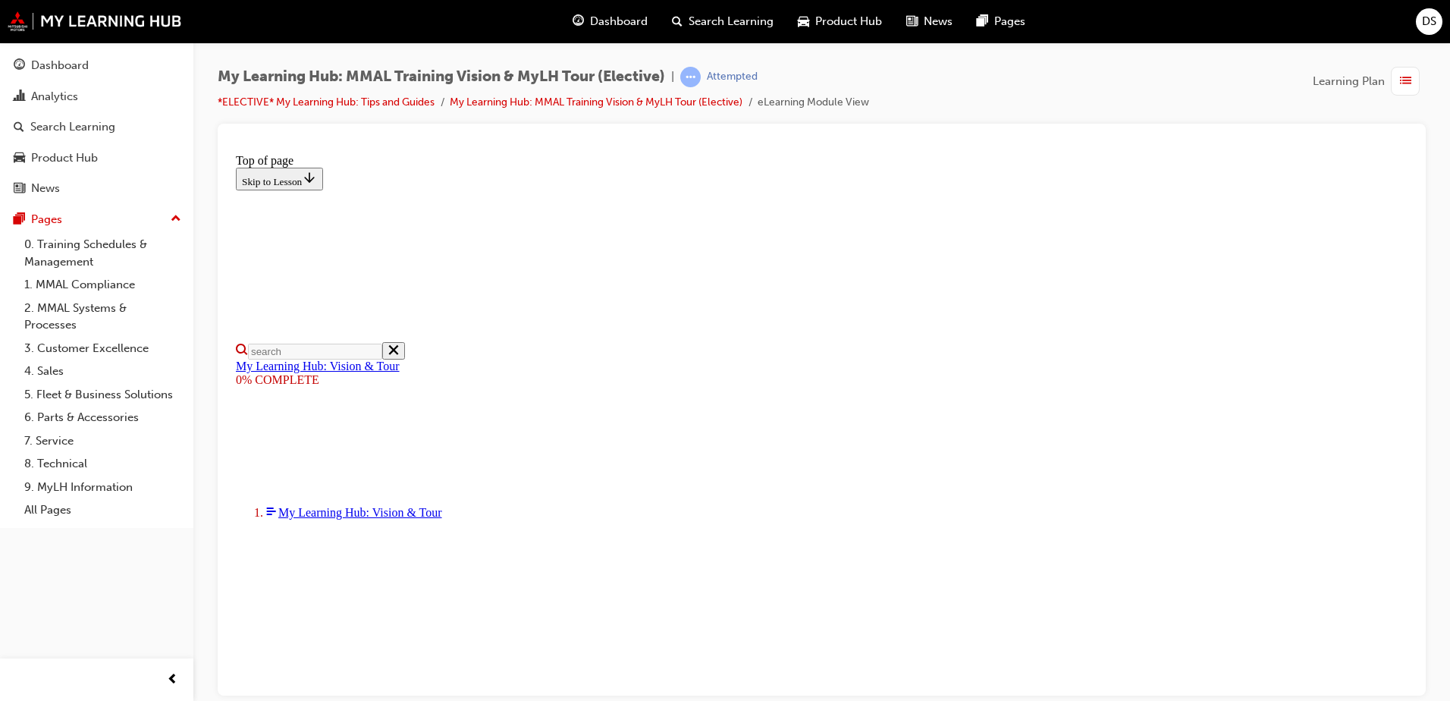
click at [86, 570] on div "Dashboard Analytics Search Learning Product Hub News Pages Pages 0. Training Sc…" at bounding box center [96, 331] width 193 height 663
click at [972, 100] on div "My Learning Hub: MMAL Training Vision & MyLH Tour (Elective) | Attempted *ELECT…" at bounding box center [822, 95] width 1208 height 57
